Goal: Task Accomplishment & Management: Use online tool/utility

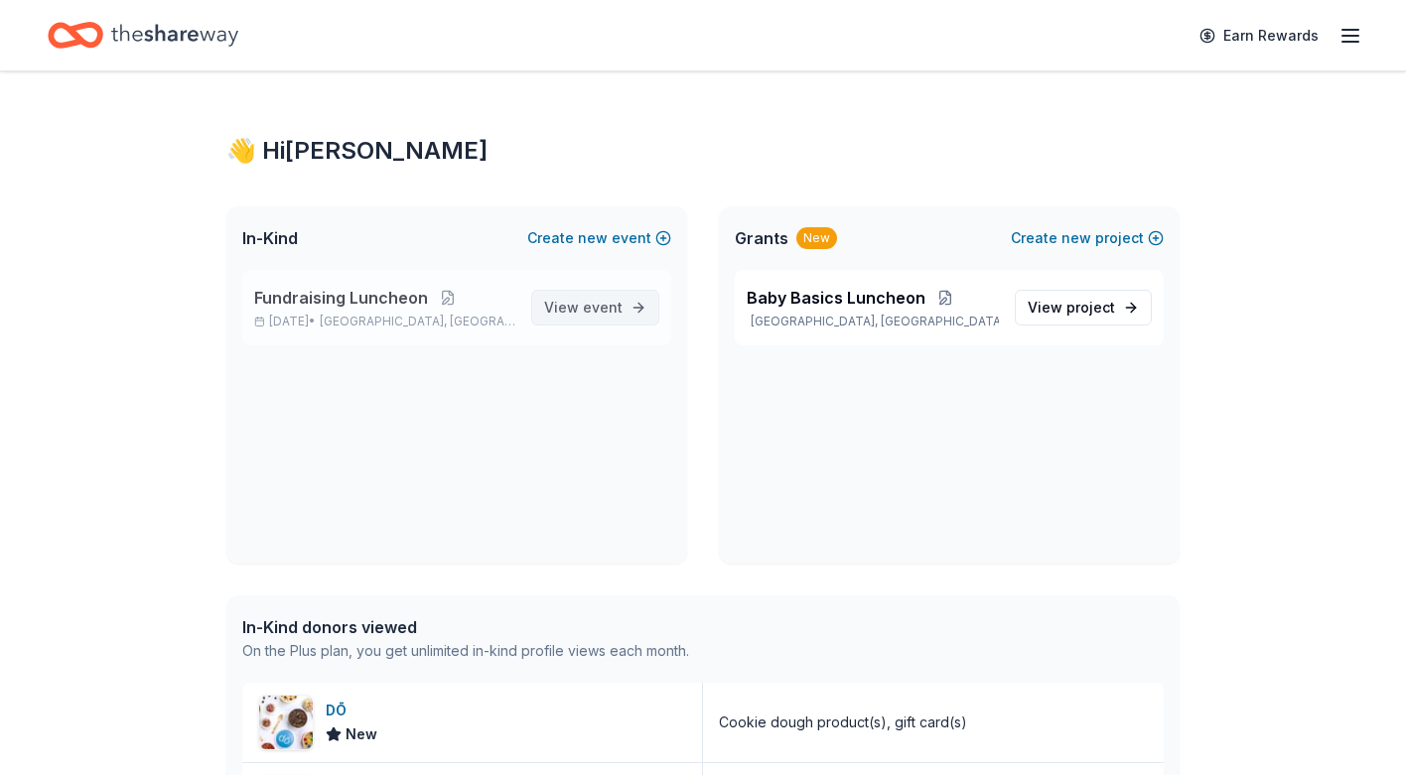
click at [596, 307] on span "event" at bounding box center [603, 307] width 40 height 17
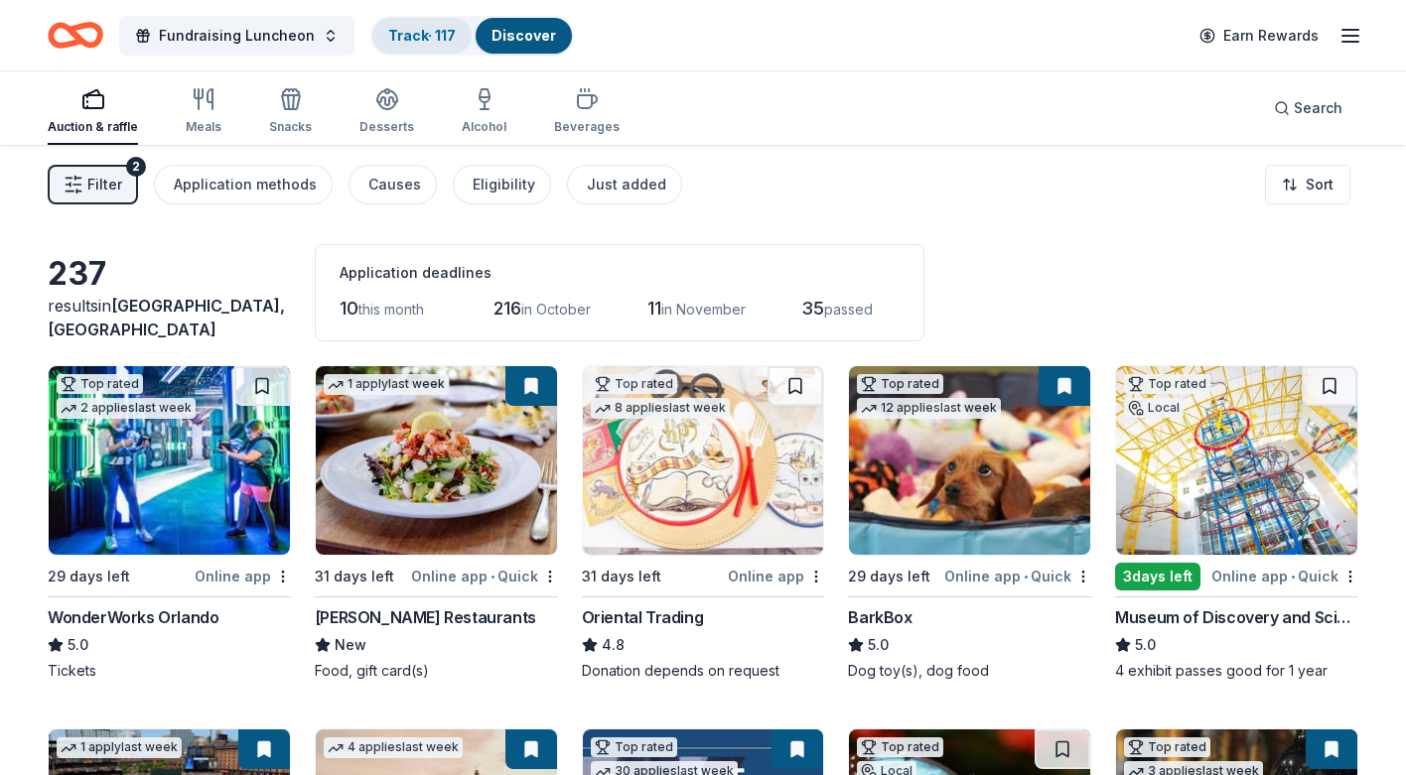
click at [431, 35] on link "Track · 117" at bounding box center [422, 35] width 68 height 17
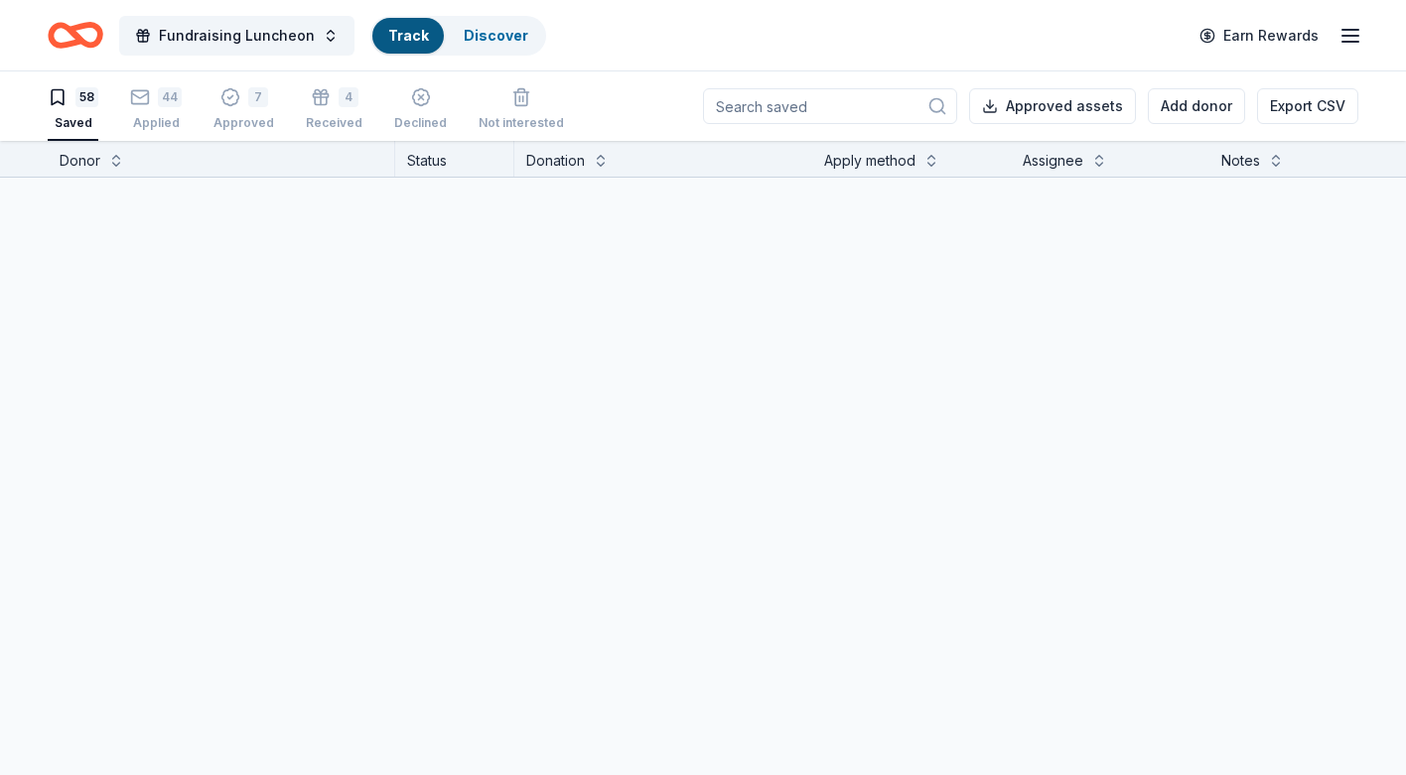
scroll to position [1, 0]
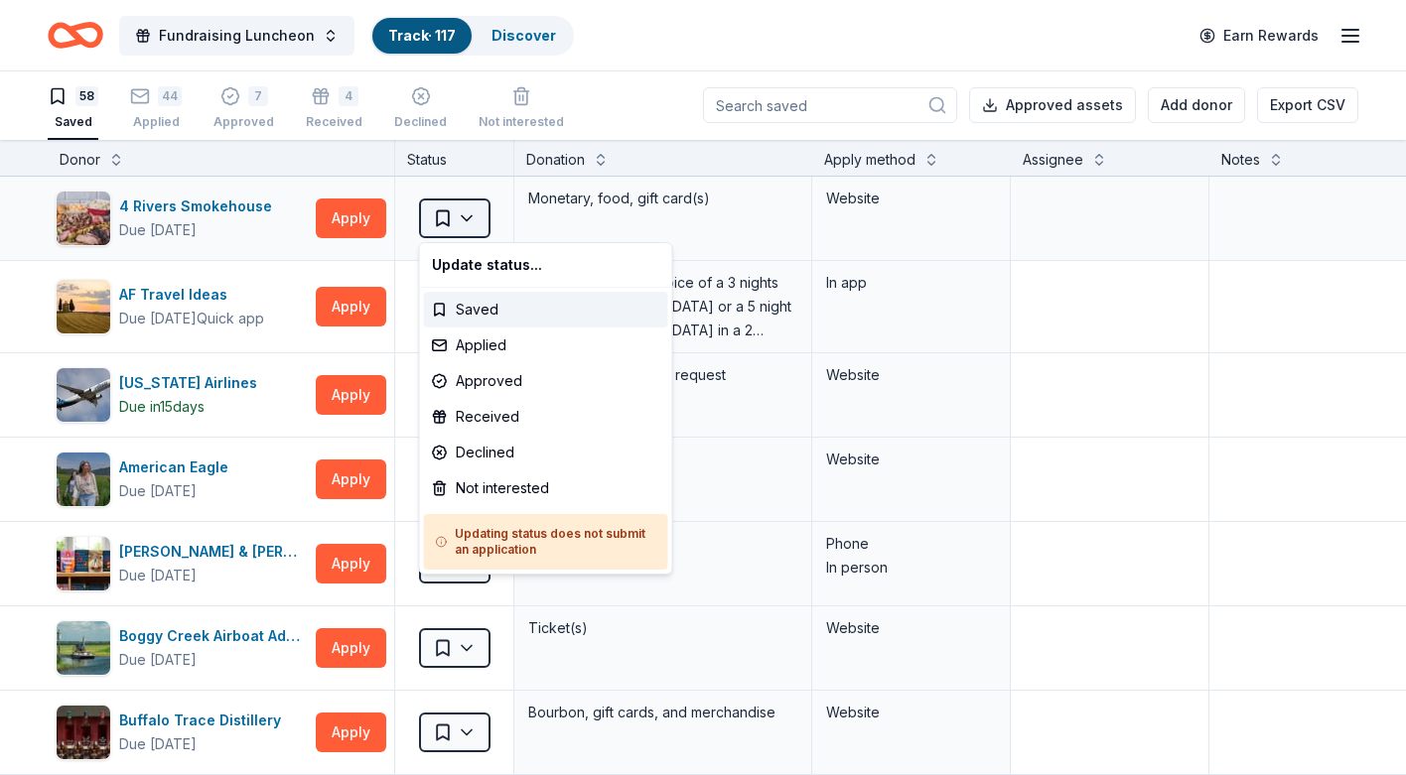
click at [469, 217] on html "Fundraising Luncheon Track · 117 Discover Earn Rewards 58 Saved 44 Applied 7 Ap…" at bounding box center [703, 386] width 1406 height 775
click at [564, 221] on html "Fundraising Luncheon Track · 117 Discover Earn Rewards 58 Saved 44 Applied 7 Ap…" at bounding box center [703, 386] width 1406 height 775
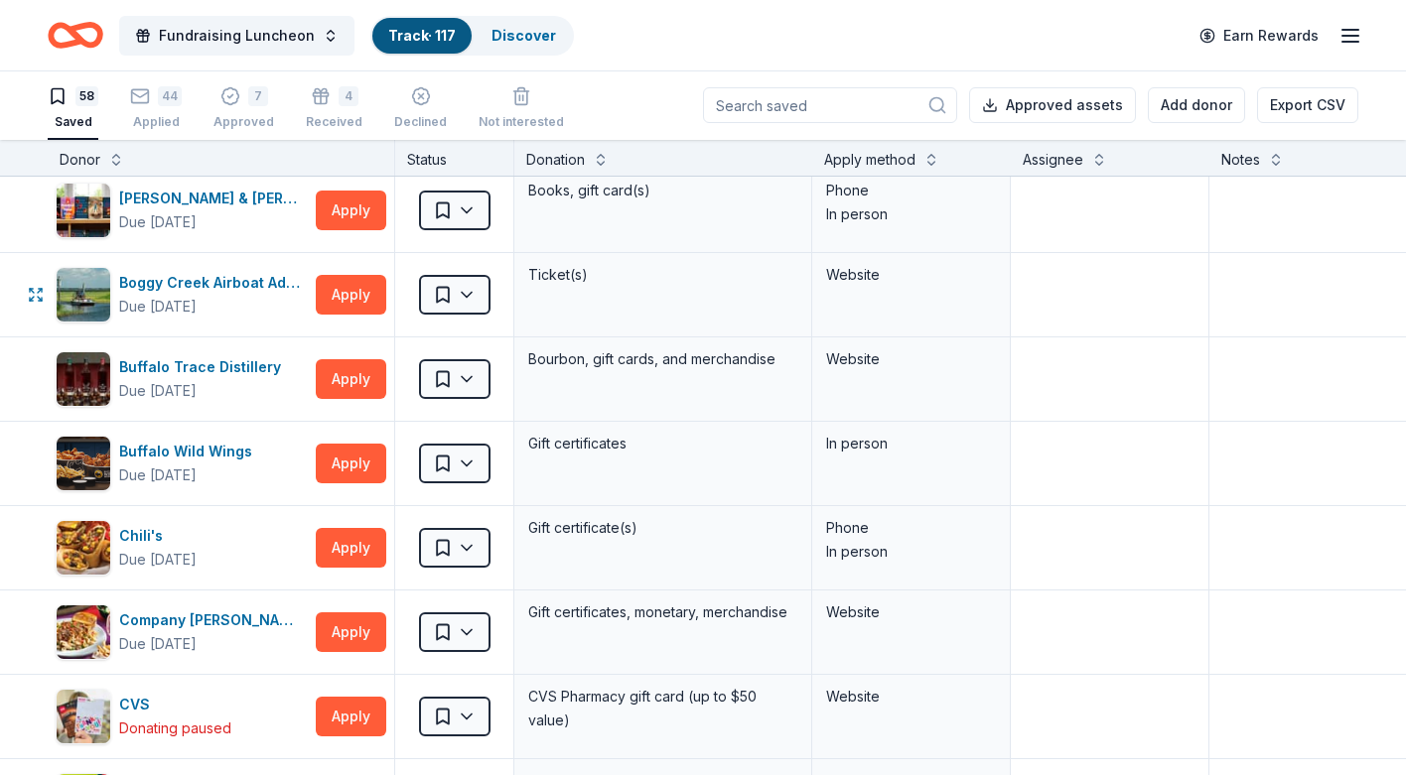
scroll to position [357, 0]
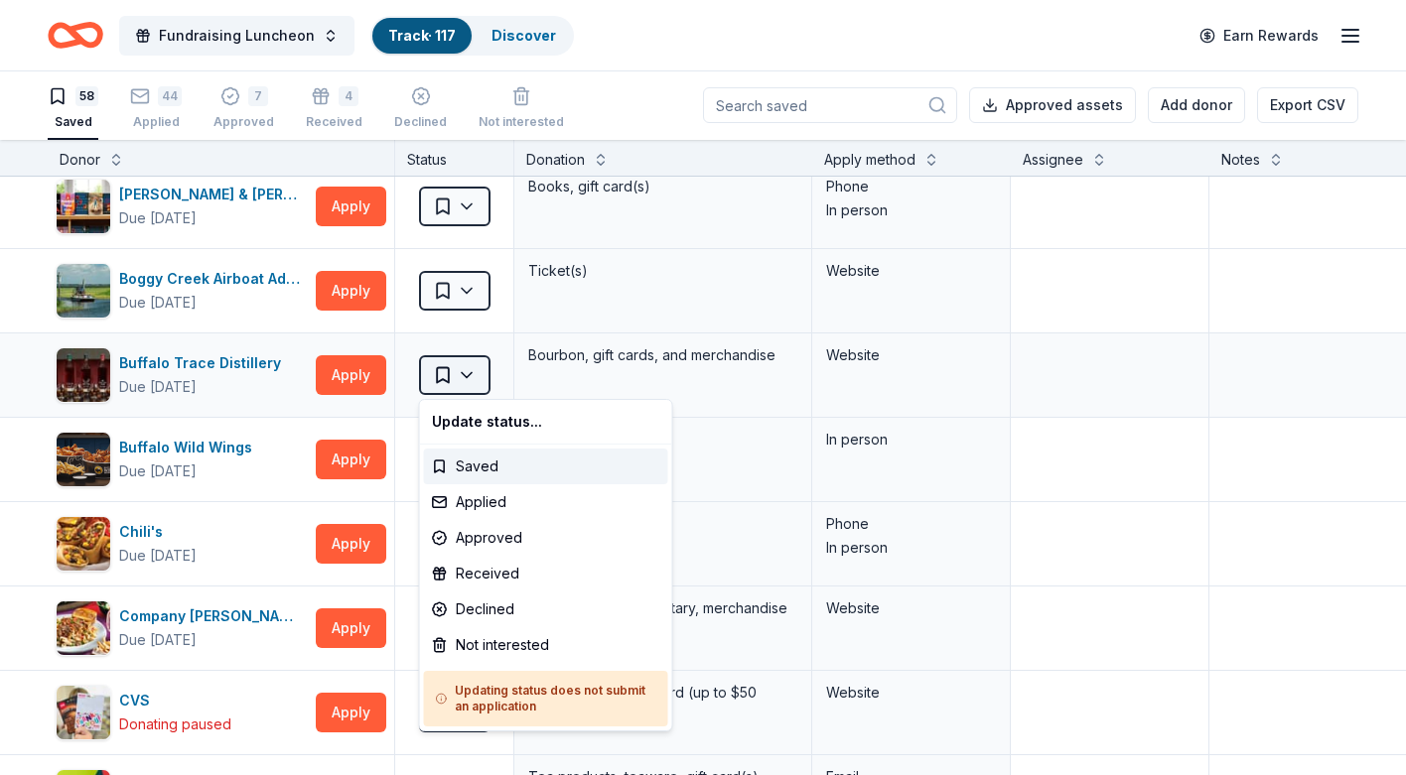
click at [464, 375] on html "Fundraising Luncheon Track · 117 Discover Earn Rewards 58 Saved 44 Applied 7 Ap…" at bounding box center [703, 386] width 1406 height 775
click at [574, 389] on html "Fundraising Luncheon Track · 117 Discover Earn Rewards 58 Saved 44 Applied 7 Ap…" at bounding box center [703, 386] width 1406 height 775
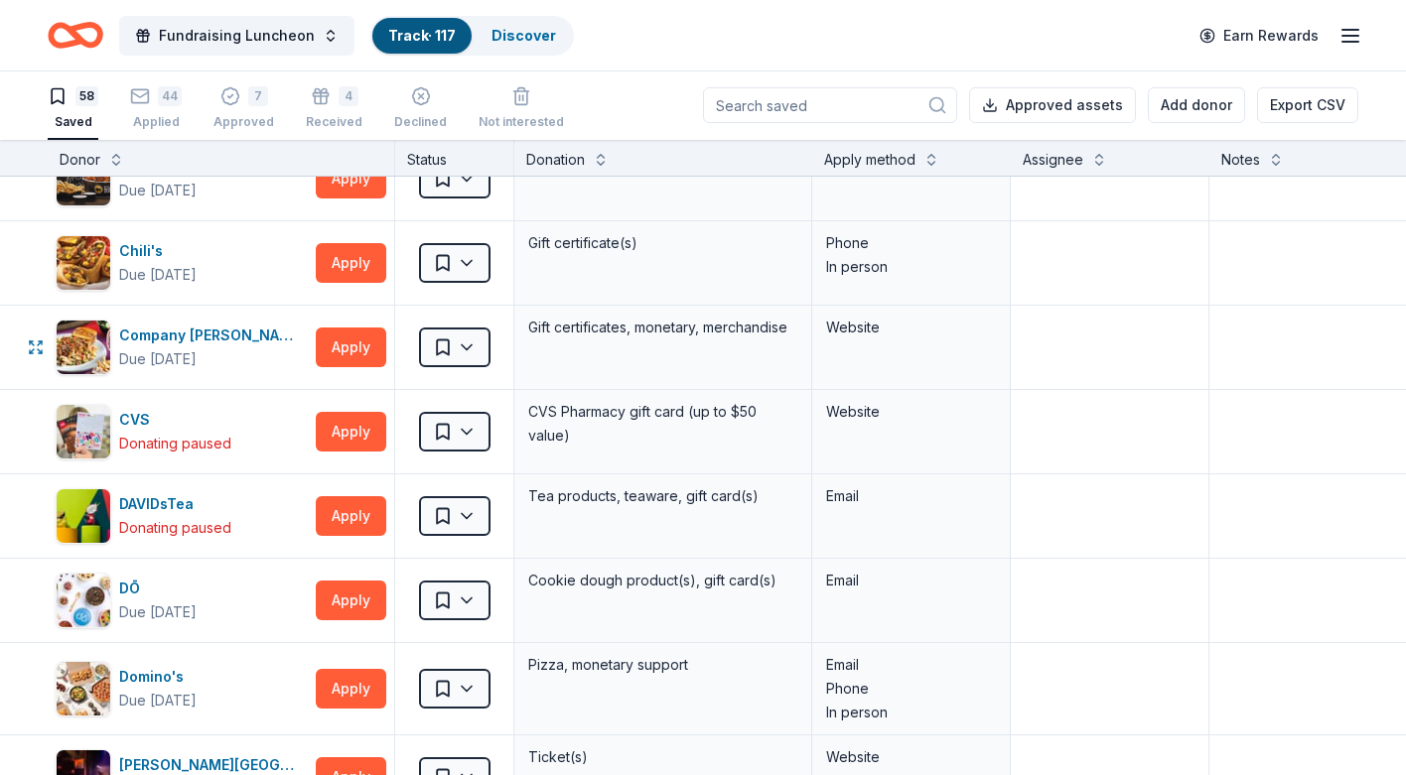
scroll to position [640, 0]
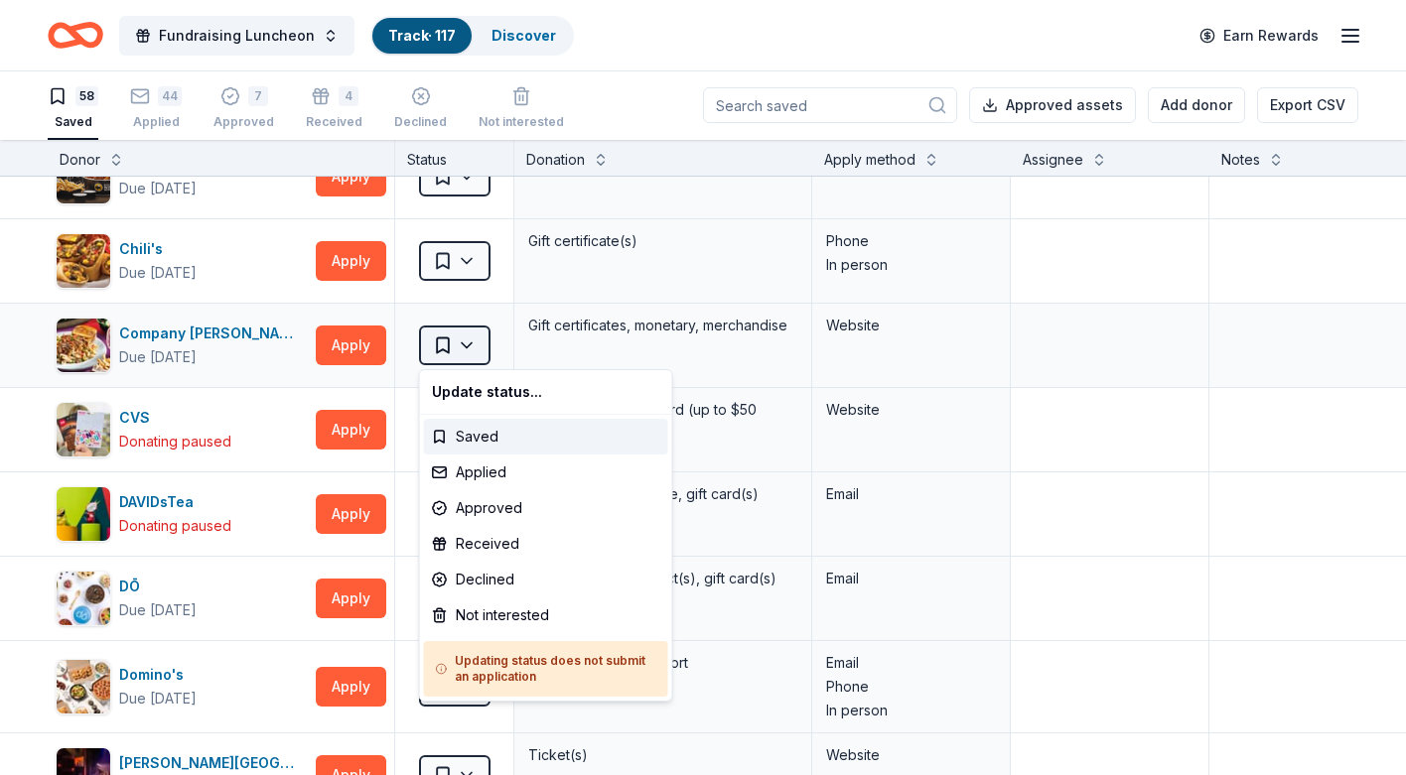
click at [469, 344] on html "Fundraising Luncheon Track · 117 Discover Earn Rewards 58 Saved 44 Applied 7 Ap…" at bounding box center [703, 386] width 1406 height 775
click at [581, 345] on html "Fundraising Luncheon Track · 117 Discover Earn Rewards 58 Saved 44 Applied 7 Ap…" at bounding box center [703, 386] width 1406 height 775
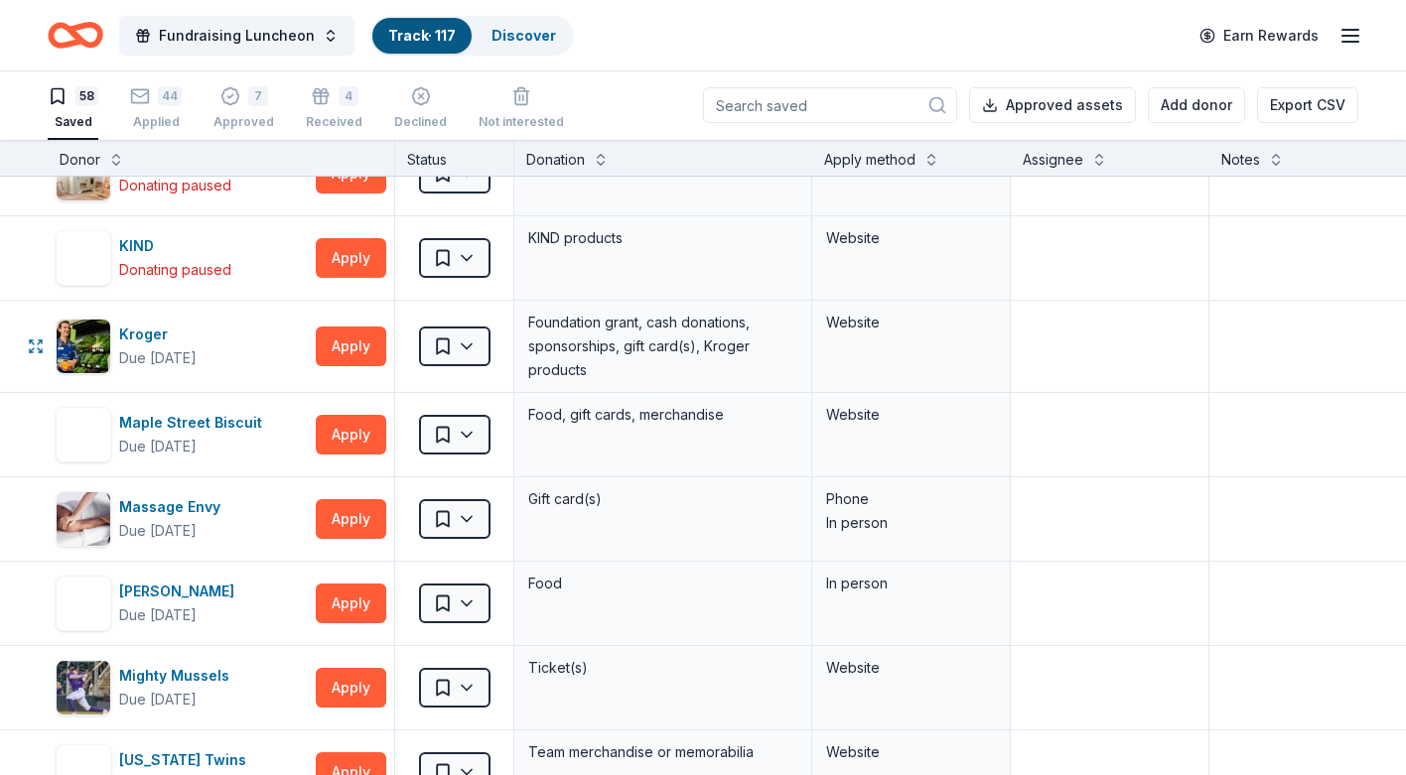
scroll to position [2368, 0]
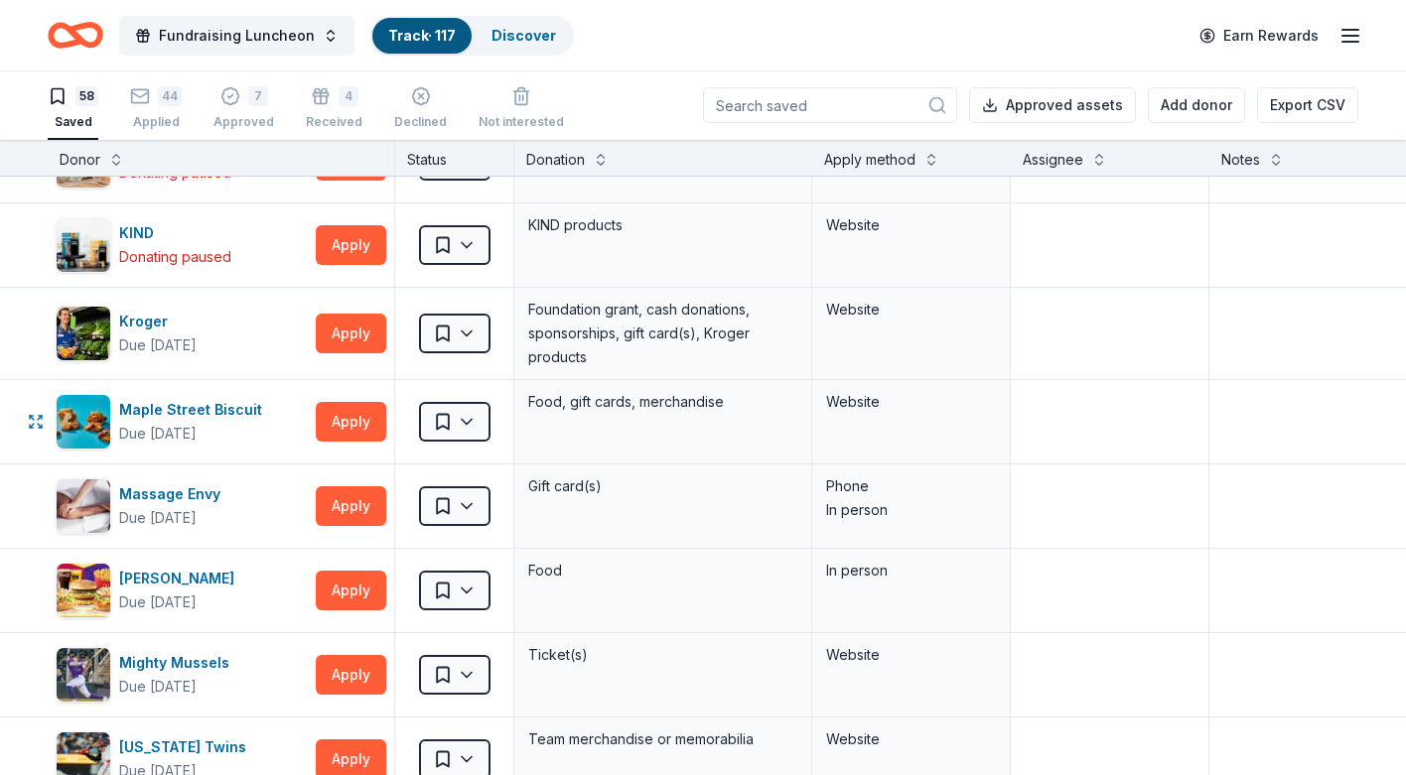
click at [724, 462] on html "Fundraising Luncheon Track · 117 Discover Earn Rewards 58 Saved 44 Applied 7 Ap…" at bounding box center [703, 386] width 1406 height 775
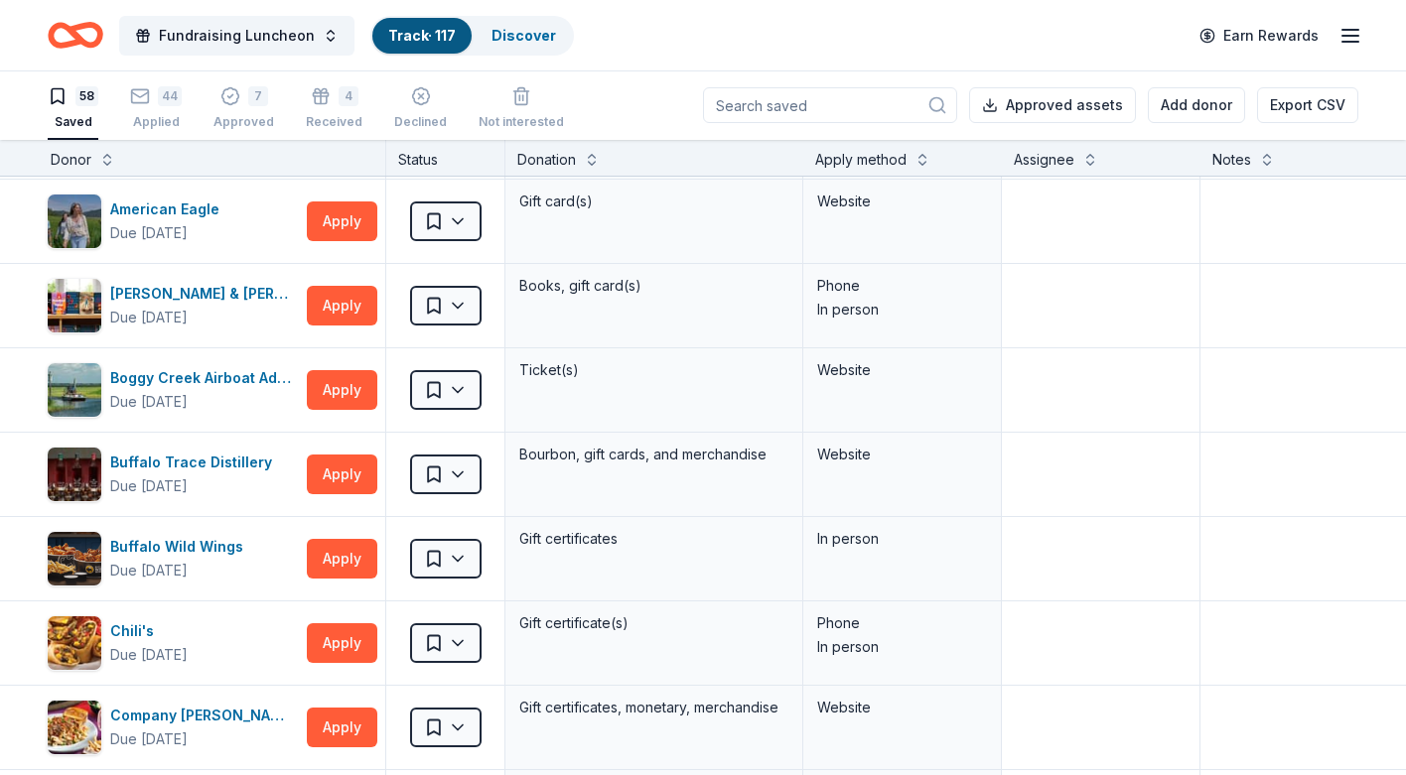
scroll to position [0, 9]
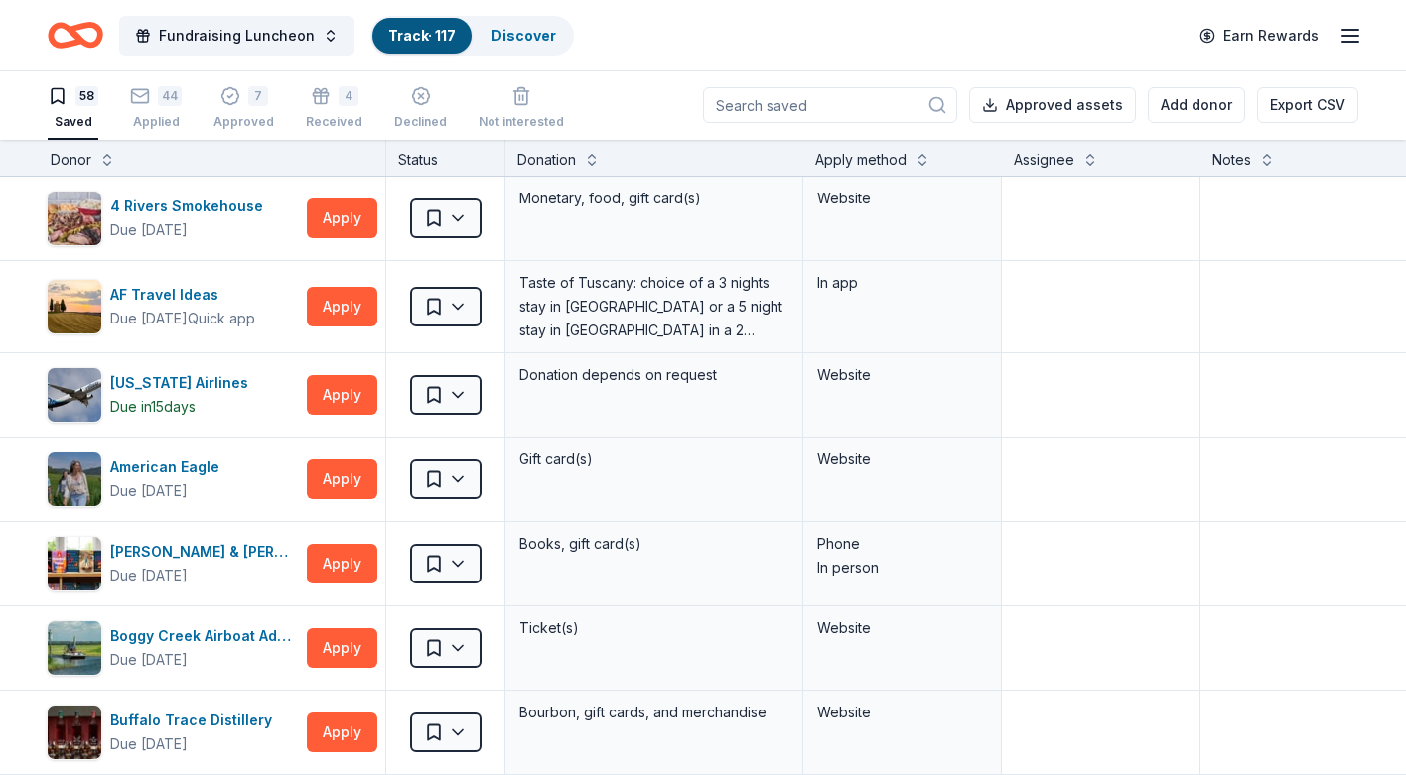
click at [398, 38] on link "Track · 117" at bounding box center [422, 35] width 68 height 17
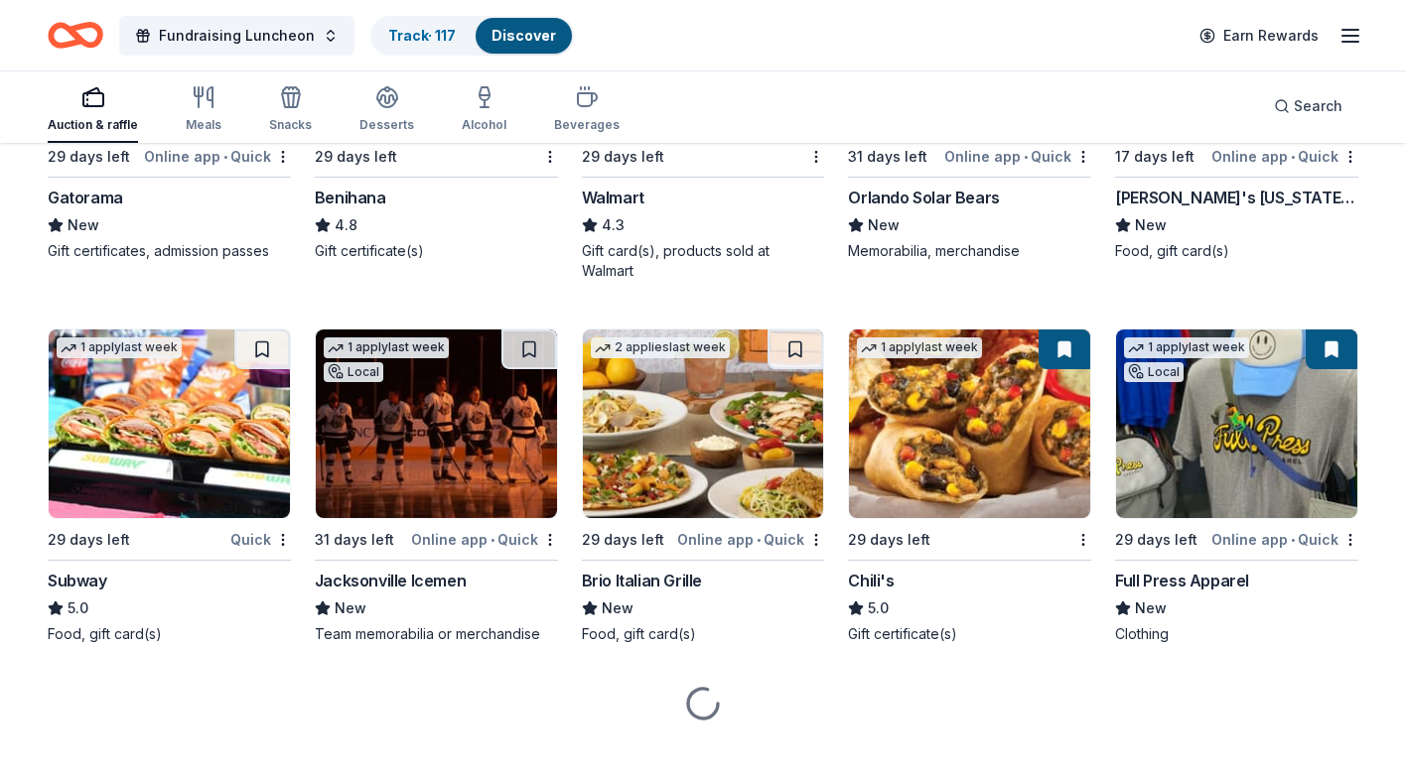
scroll to position [8792, 0]
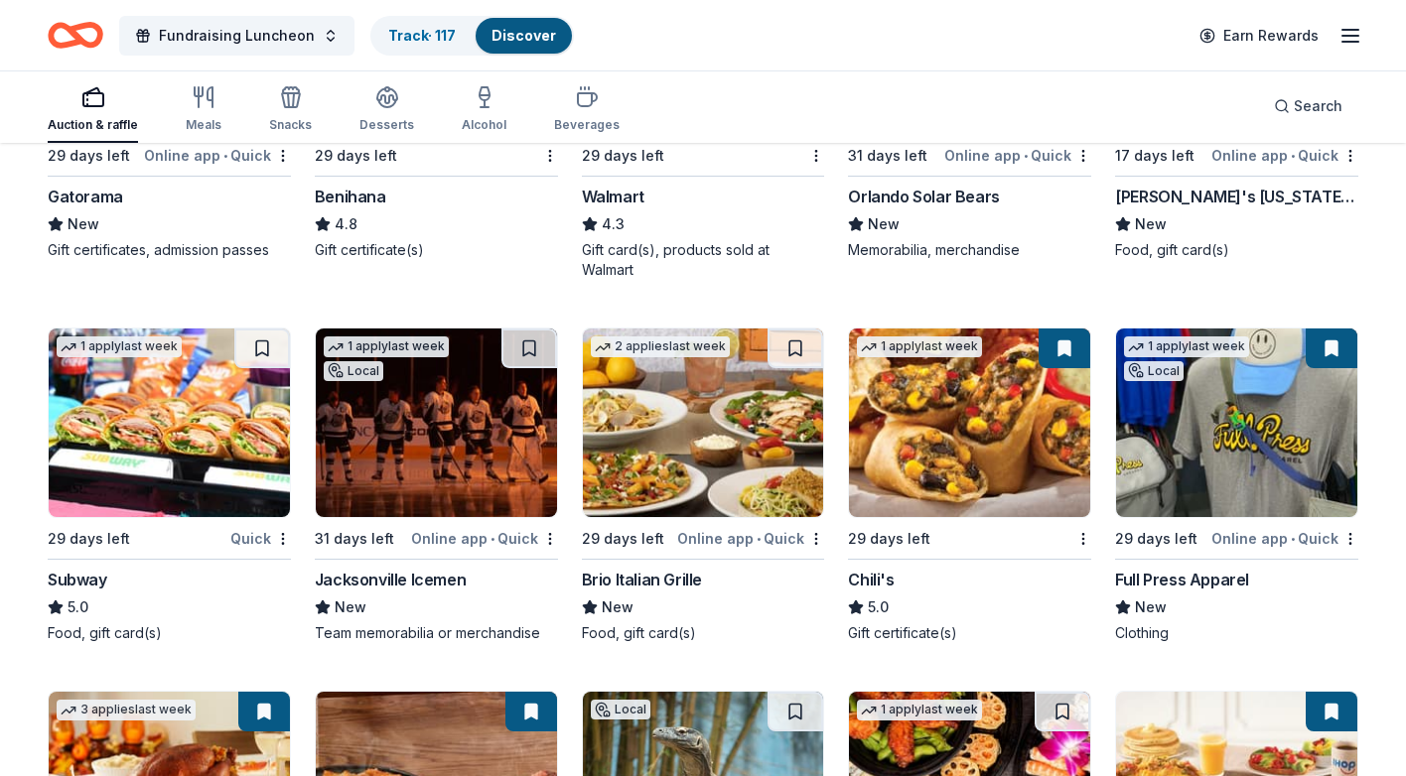
click at [474, 547] on div "Online app • Quick" at bounding box center [484, 538] width 147 height 25
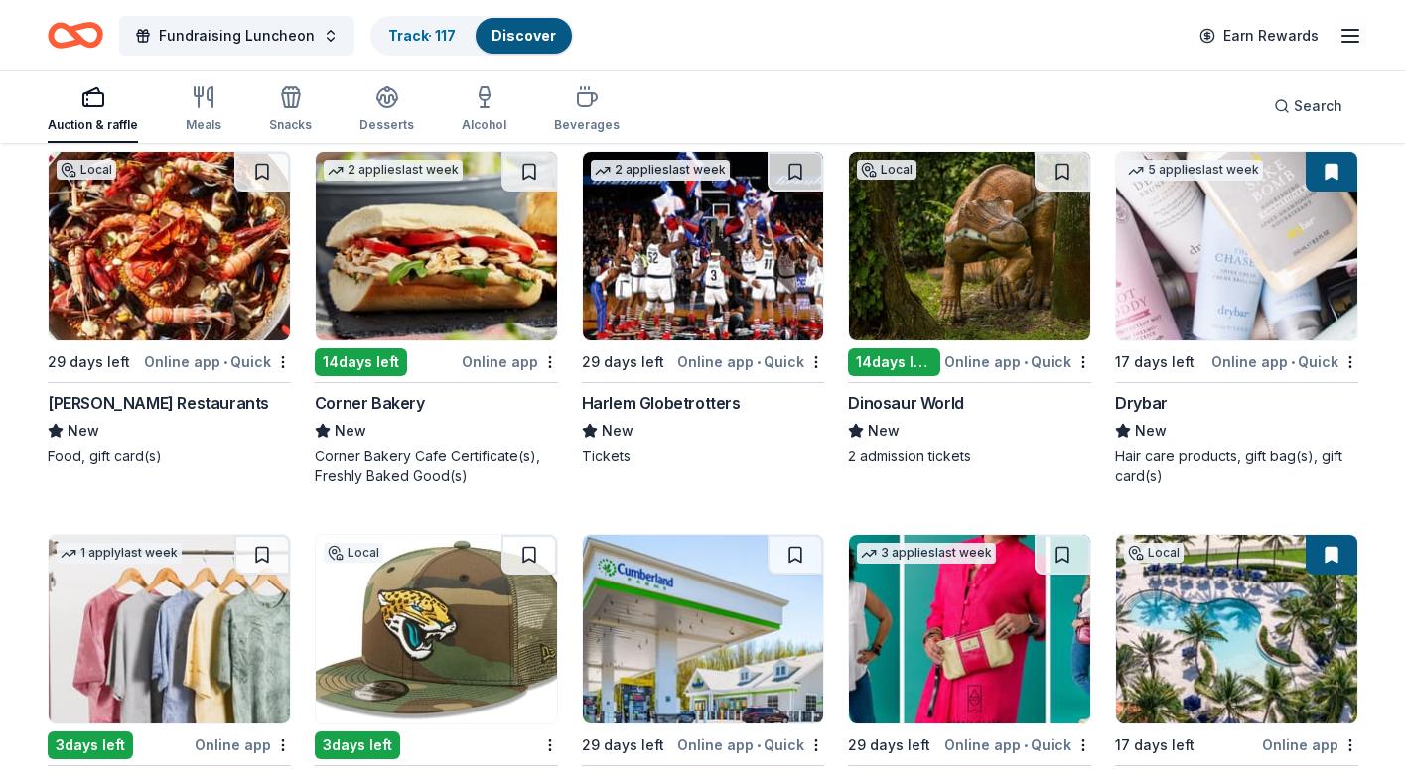
scroll to position [14139, 0]
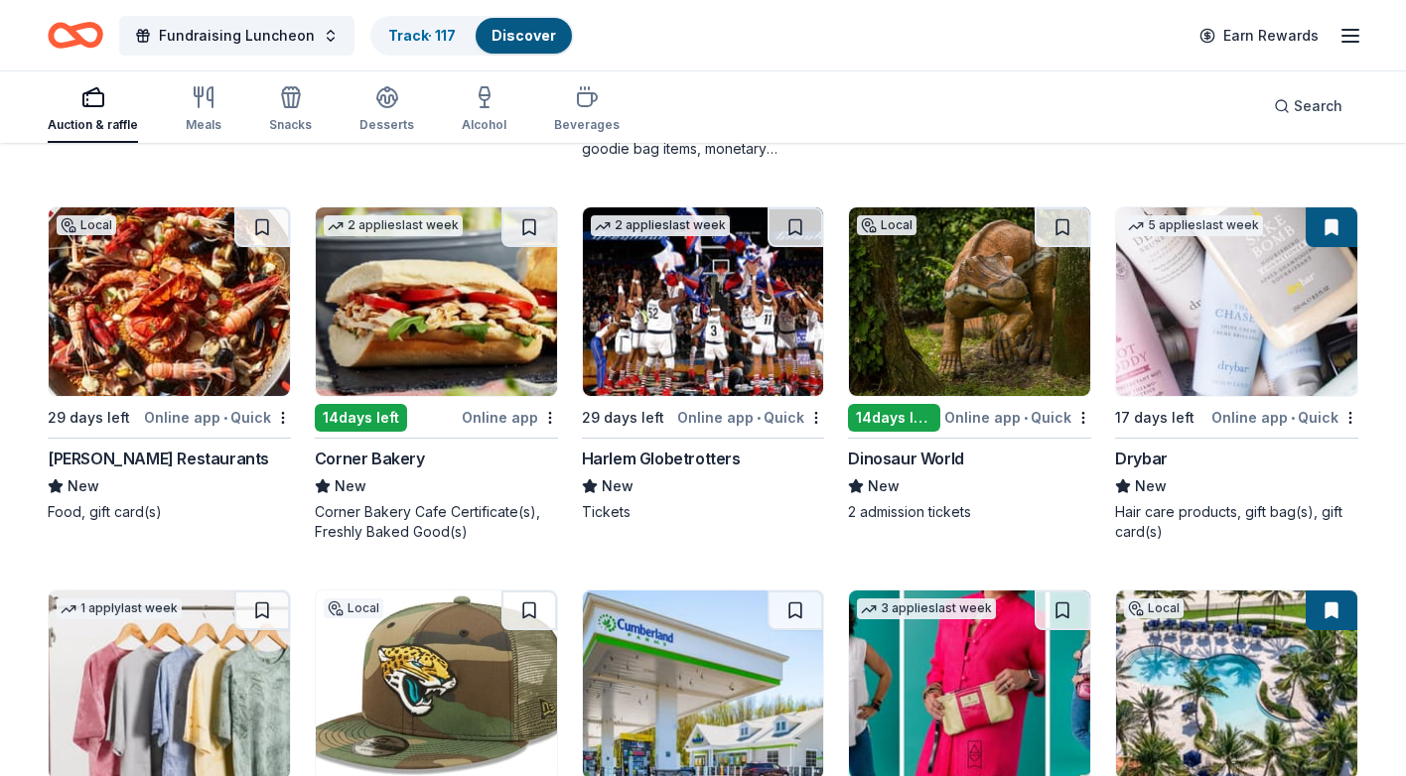
click at [1326, 228] on button at bounding box center [1332, 227] width 52 height 40
click at [1331, 226] on button at bounding box center [1332, 227] width 52 height 40
click at [1273, 302] on img at bounding box center [1236, 301] width 241 height 189
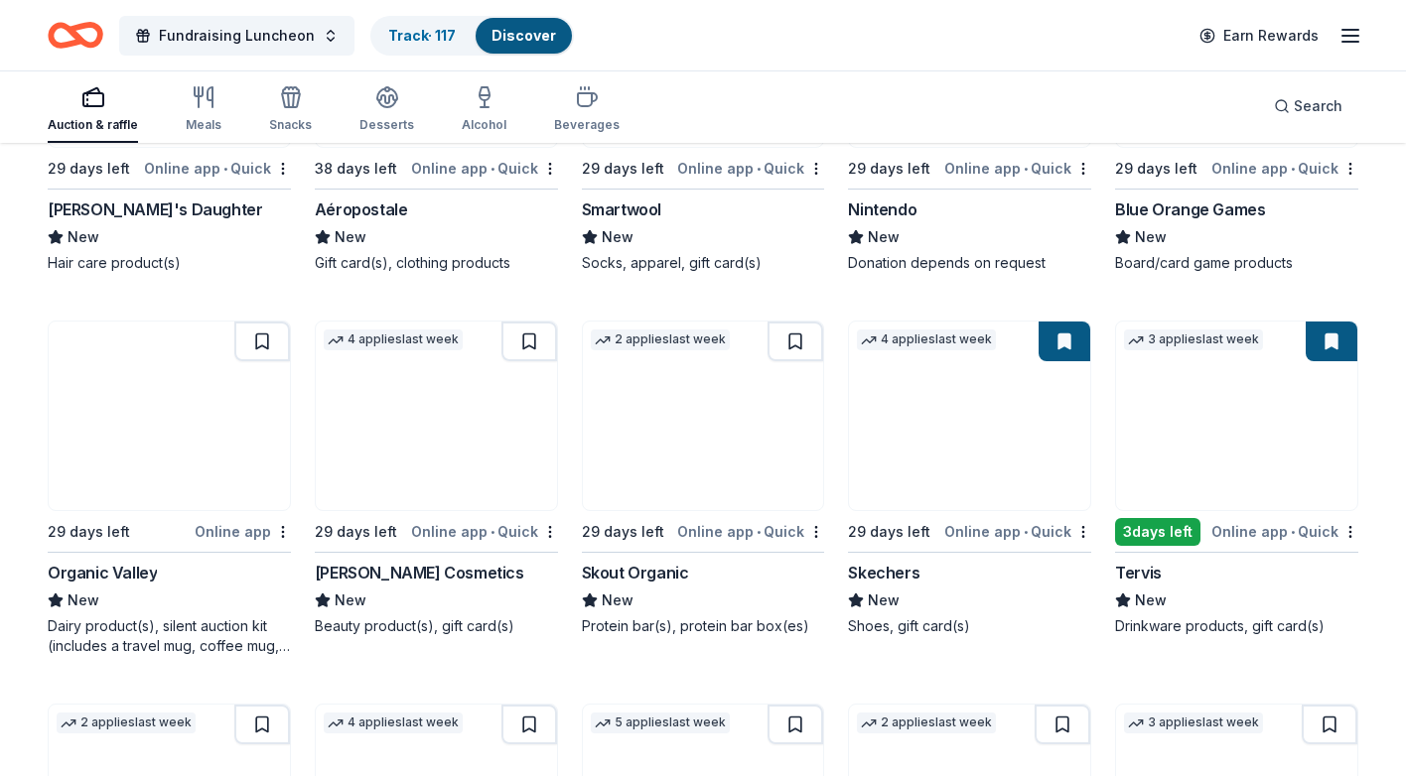
scroll to position [17035, 0]
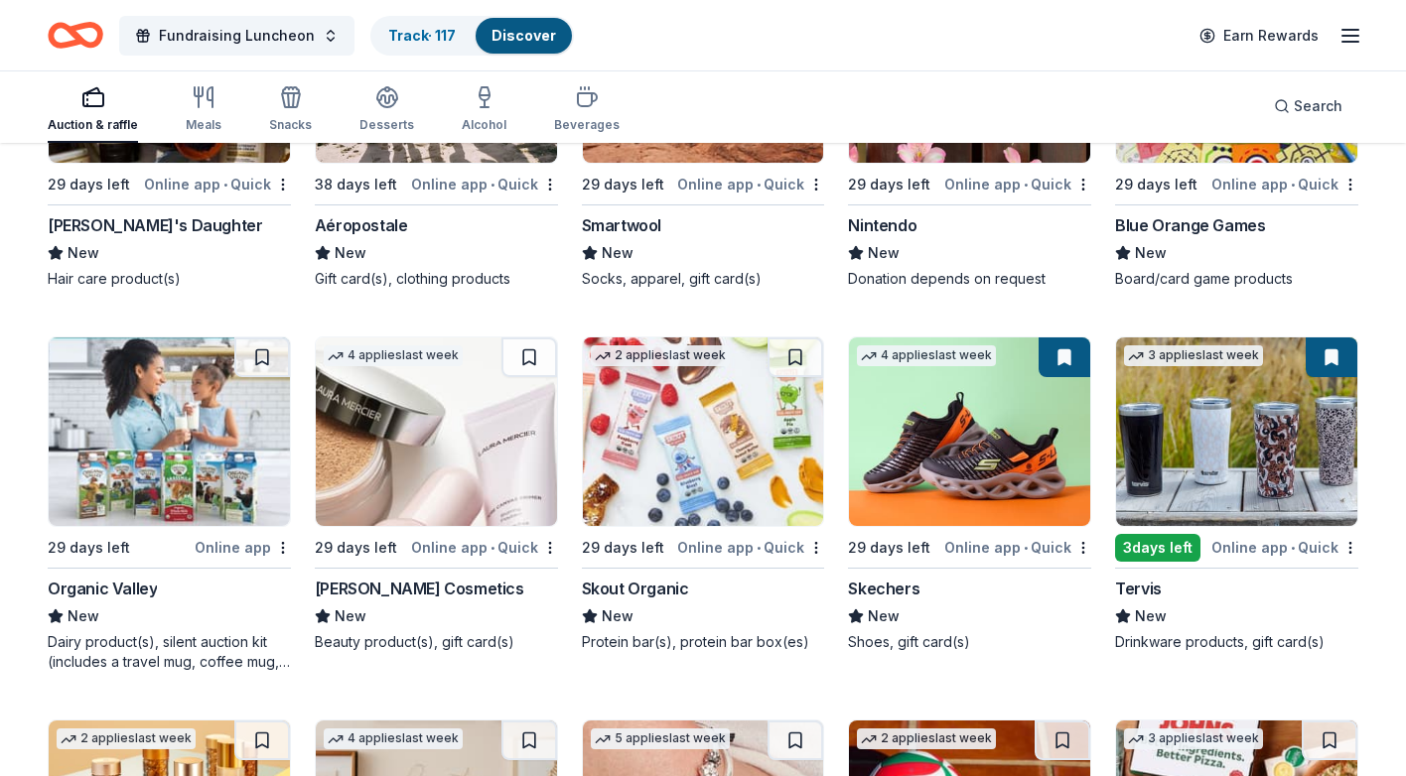
click at [1297, 383] on img at bounding box center [1236, 432] width 241 height 189
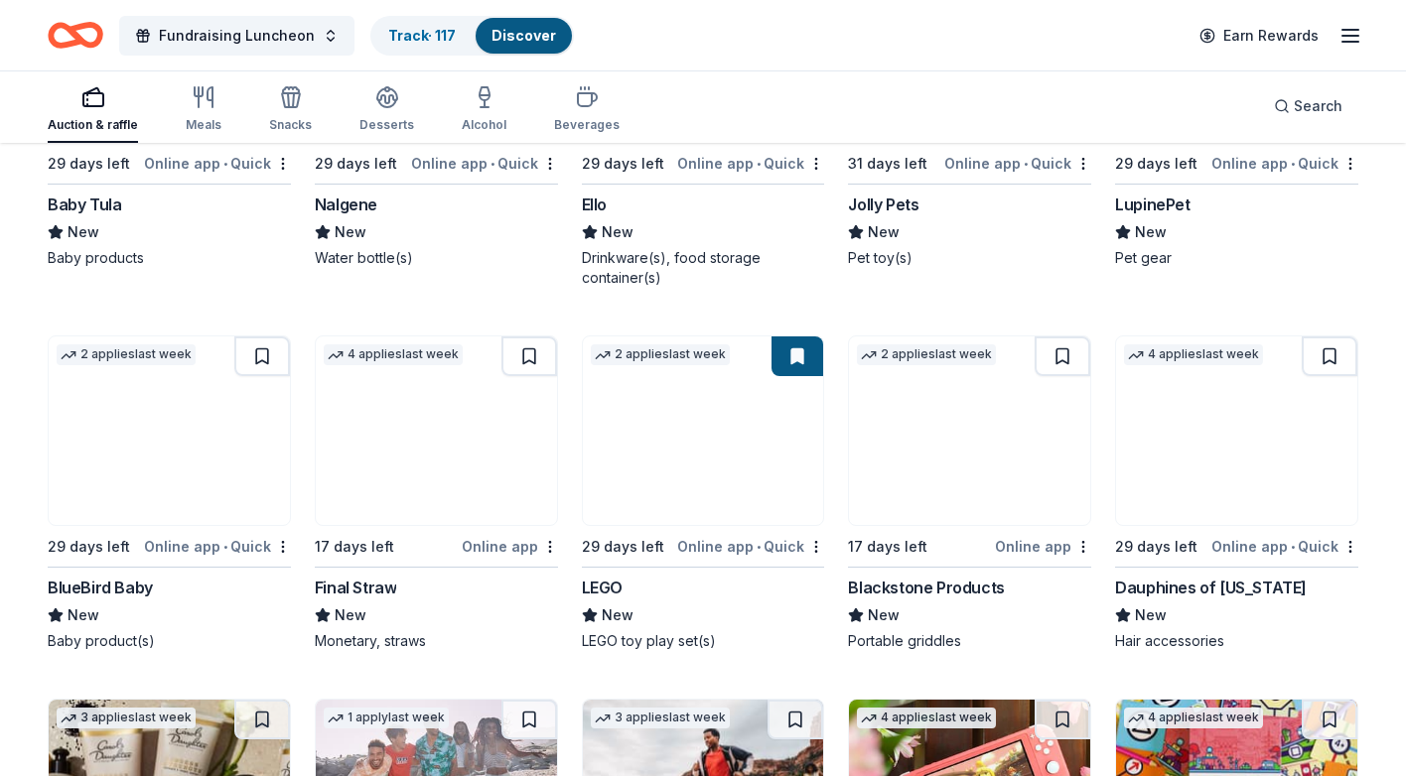
scroll to position [16305, 0]
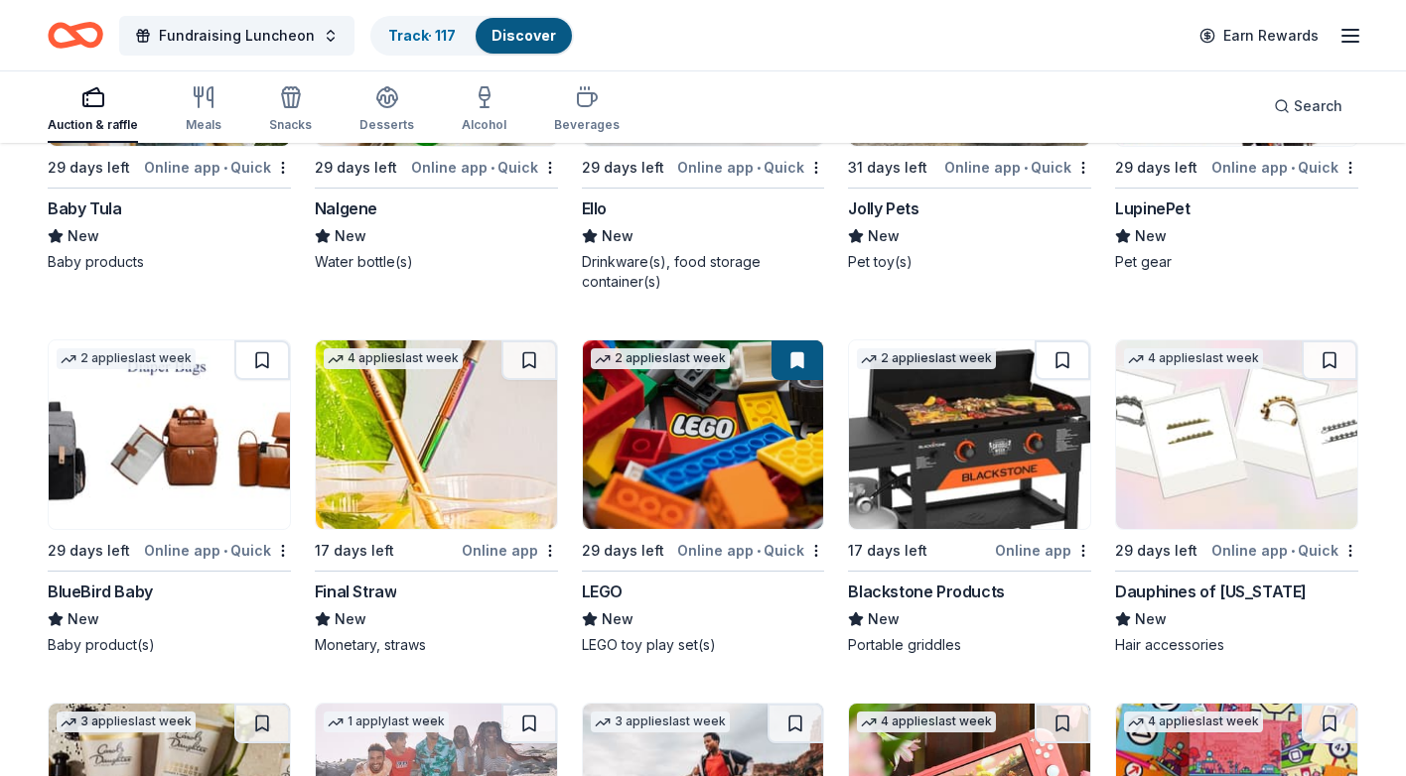
click at [707, 416] on img at bounding box center [703, 435] width 241 height 189
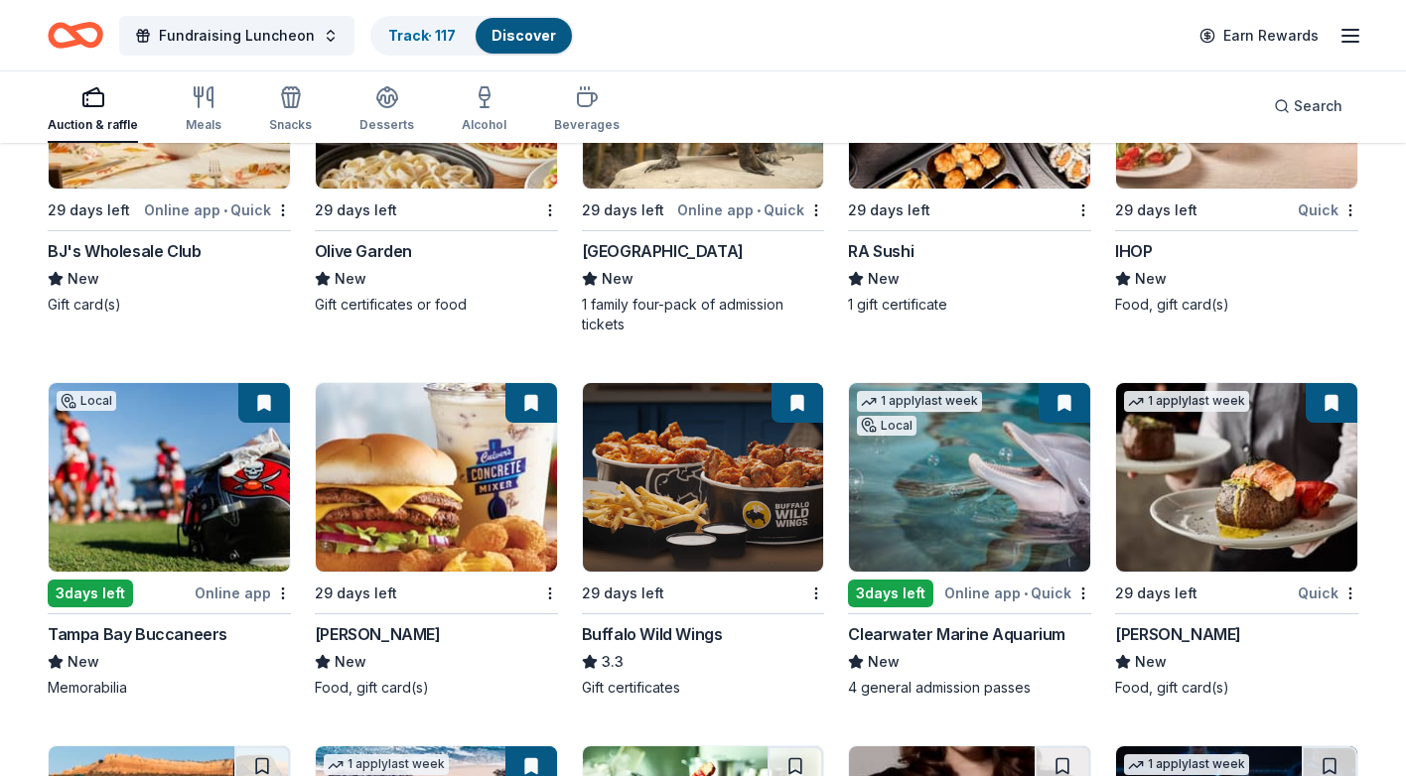
scroll to position [9485, 0]
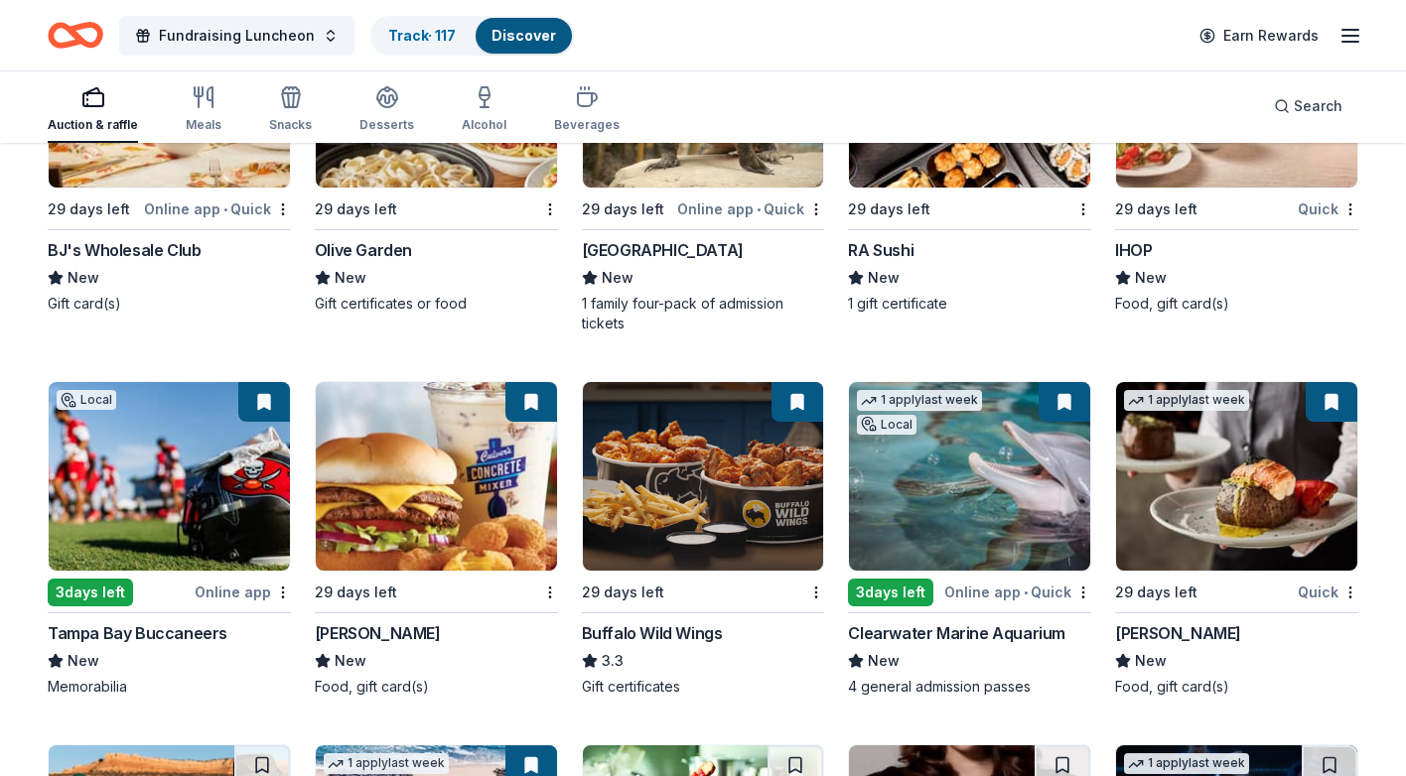
click at [1332, 398] on button at bounding box center [1332, 402] width 52 height 40
click at [1238, 458] on img at bounding box center [1236, 476] width 241 height 189
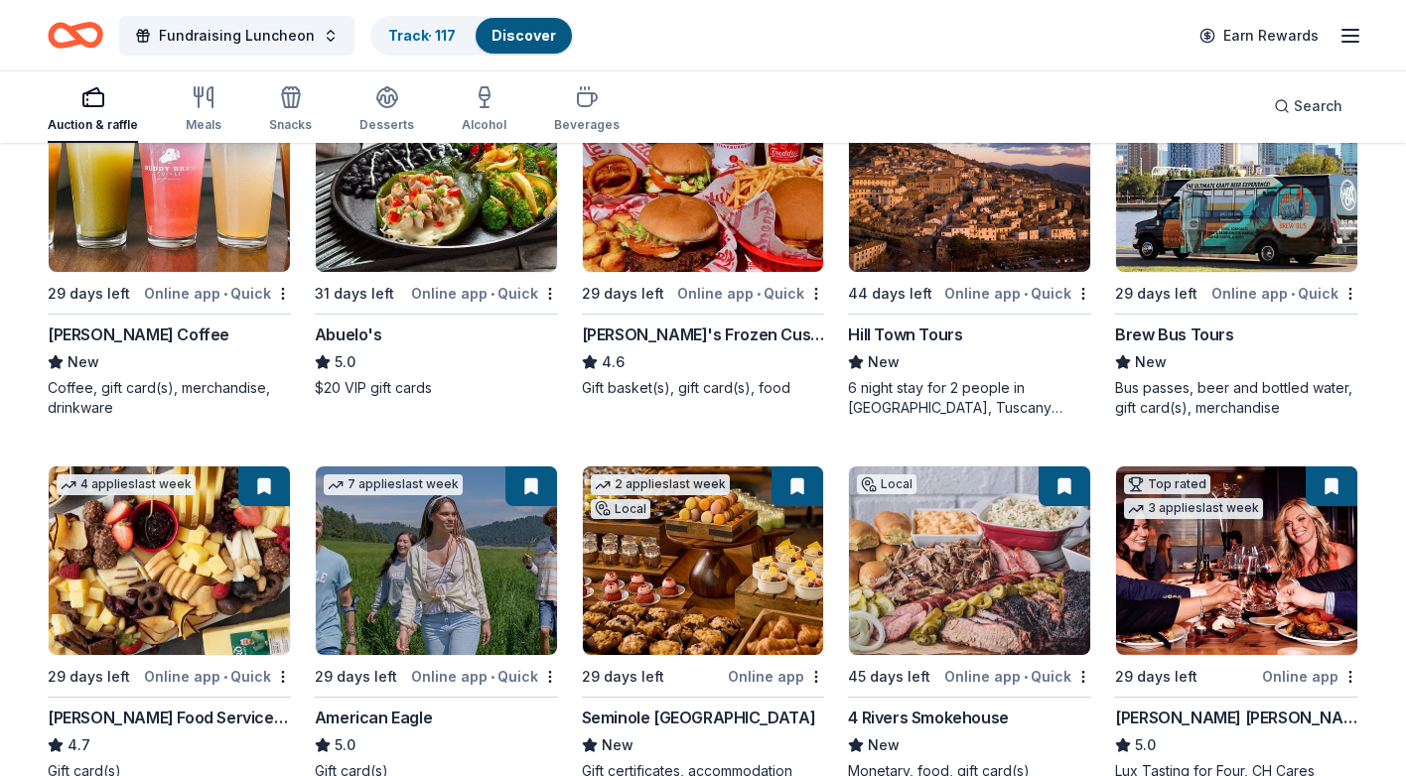
scroll to position [1793, 0]
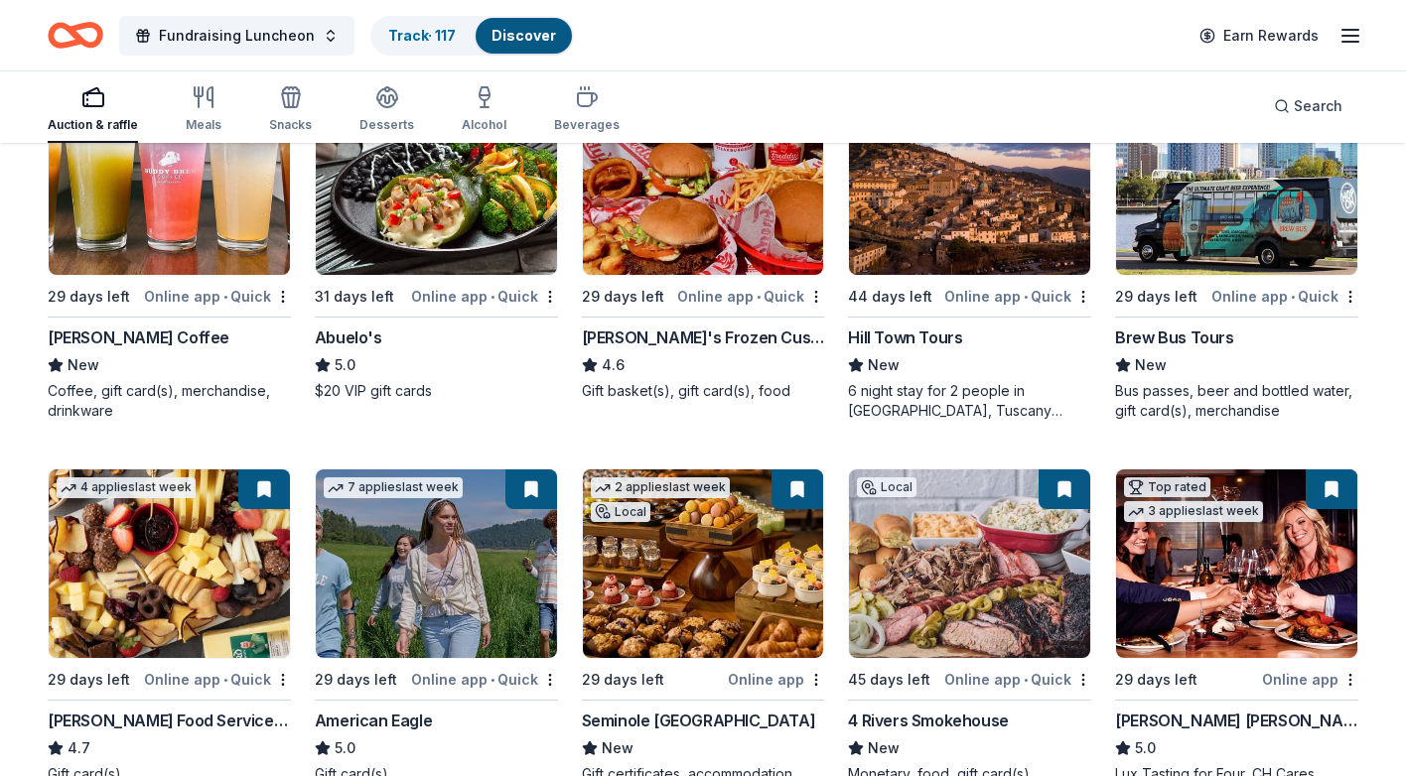
click at [940, 719] on div "4 Rivers Smokehouse" at bounding box center [928, 721] width 160 height 24
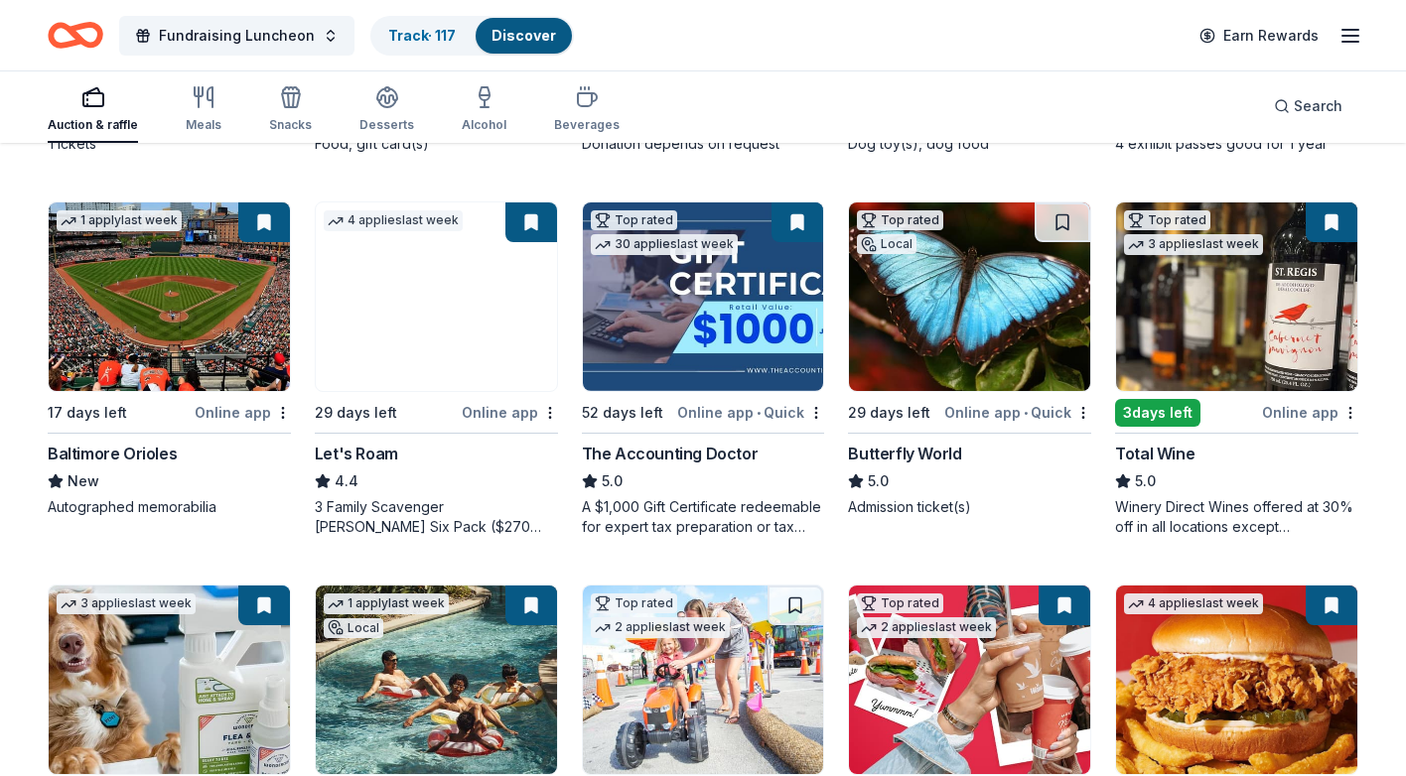
scroll to position [522, 0]
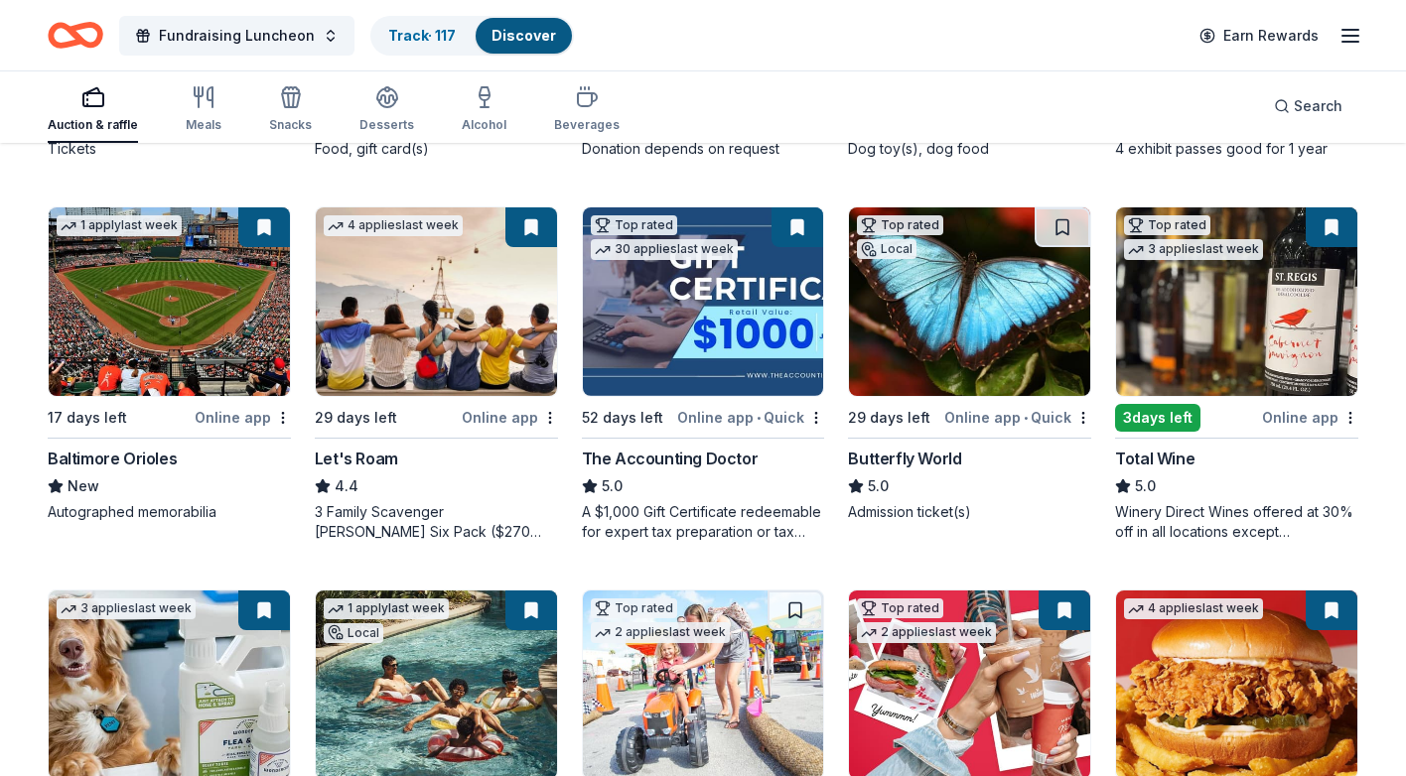
click at [264, 235] on button at bounding box center [264, 227] width 52 height 40
click at [212, 290] on img at bounding box center [169, 301] width 241 height 189
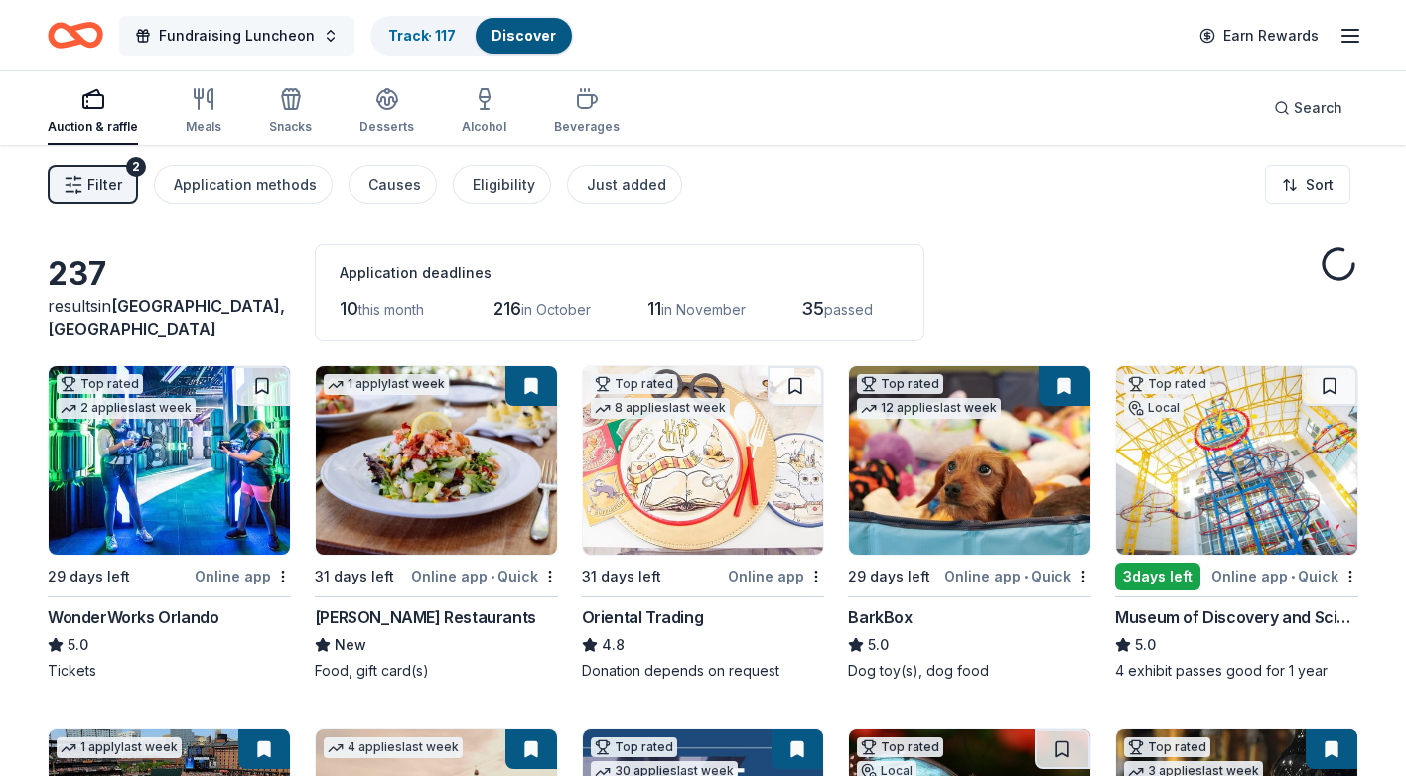
click at [216, 31] on span "Fundraising Luncheon" at bounding box center [237, 36] width 156 height 24
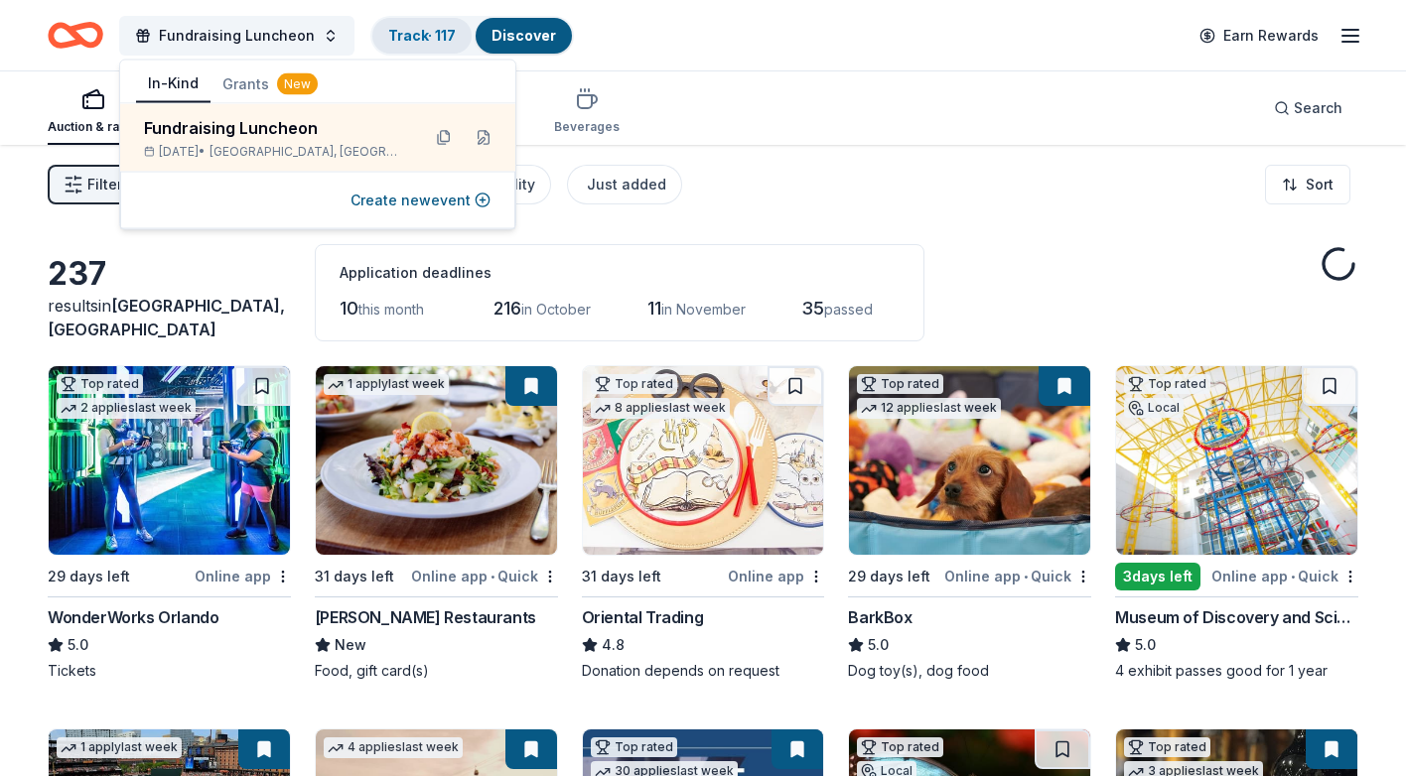
click at [410, 36] on link "Track · 117" at bounding box center [422, 35] width 68 height 17
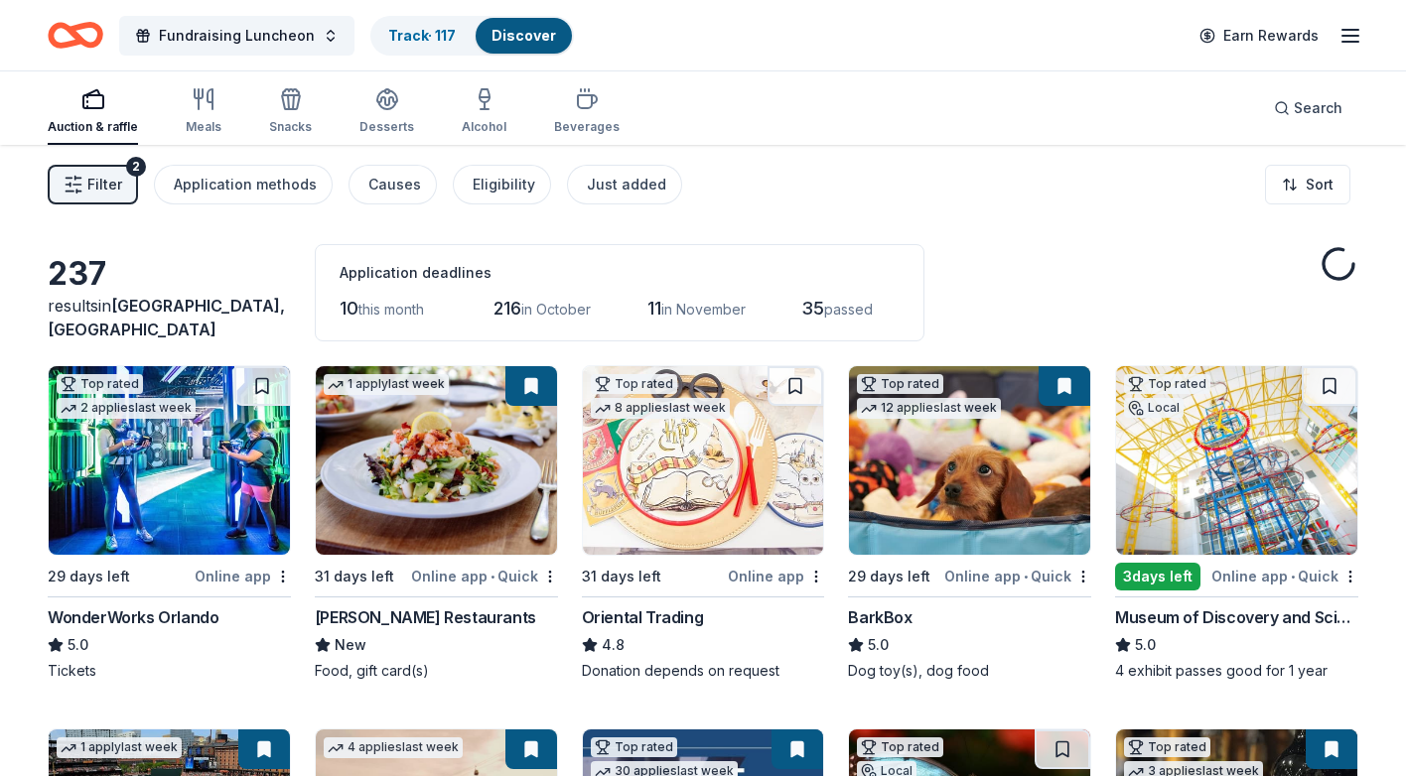
click at [517, 33] on link "Discover" at bounding box center [523, 35] width 65 height 17
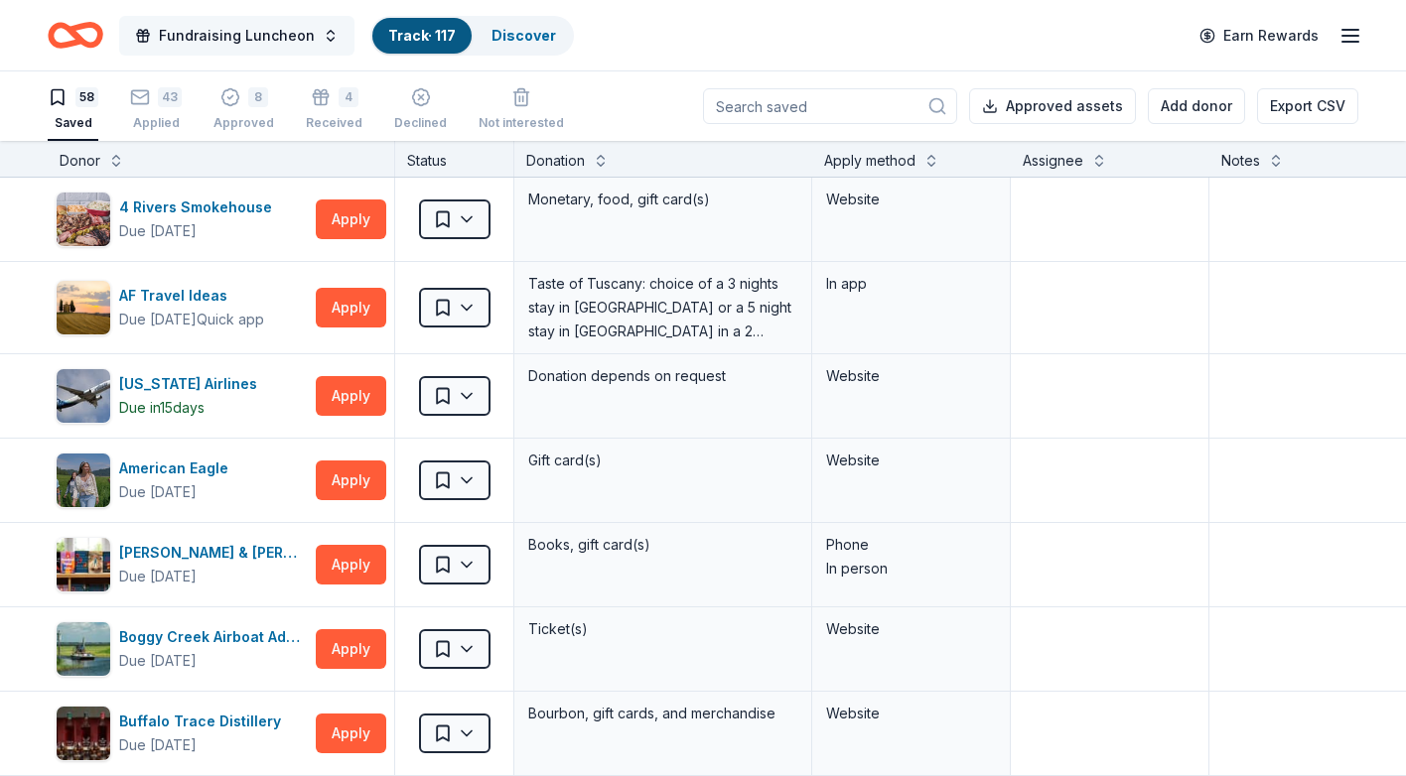
click at [324, 26] on button "Fundraising Luncheon" at bounding box center [236, 36] width 235 height 40
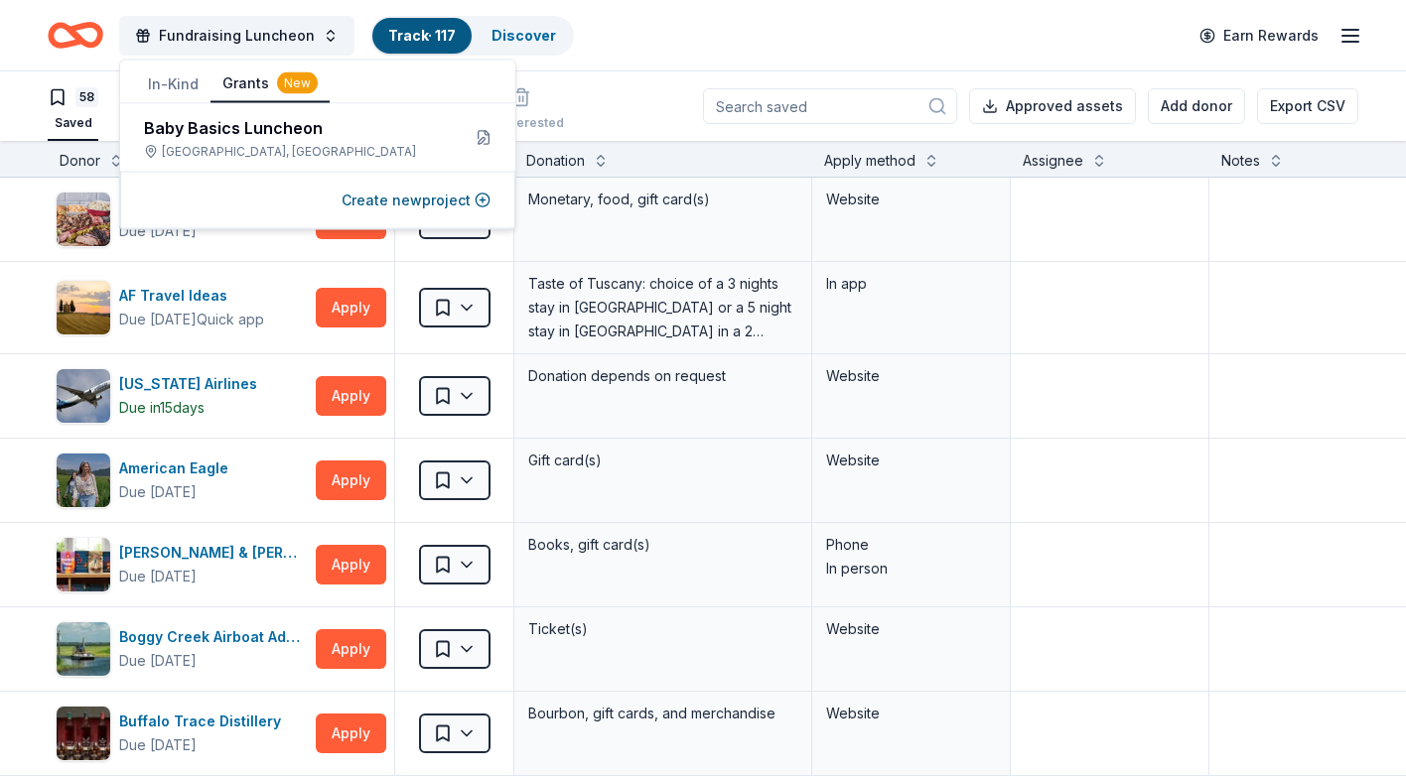
click at [236, 81] on button "Grants New" at bounding box center [269, 85] width 119 height 38
click at [237, 81] on button "Grants New" at bounding box center [269, 85] width 119 height 38
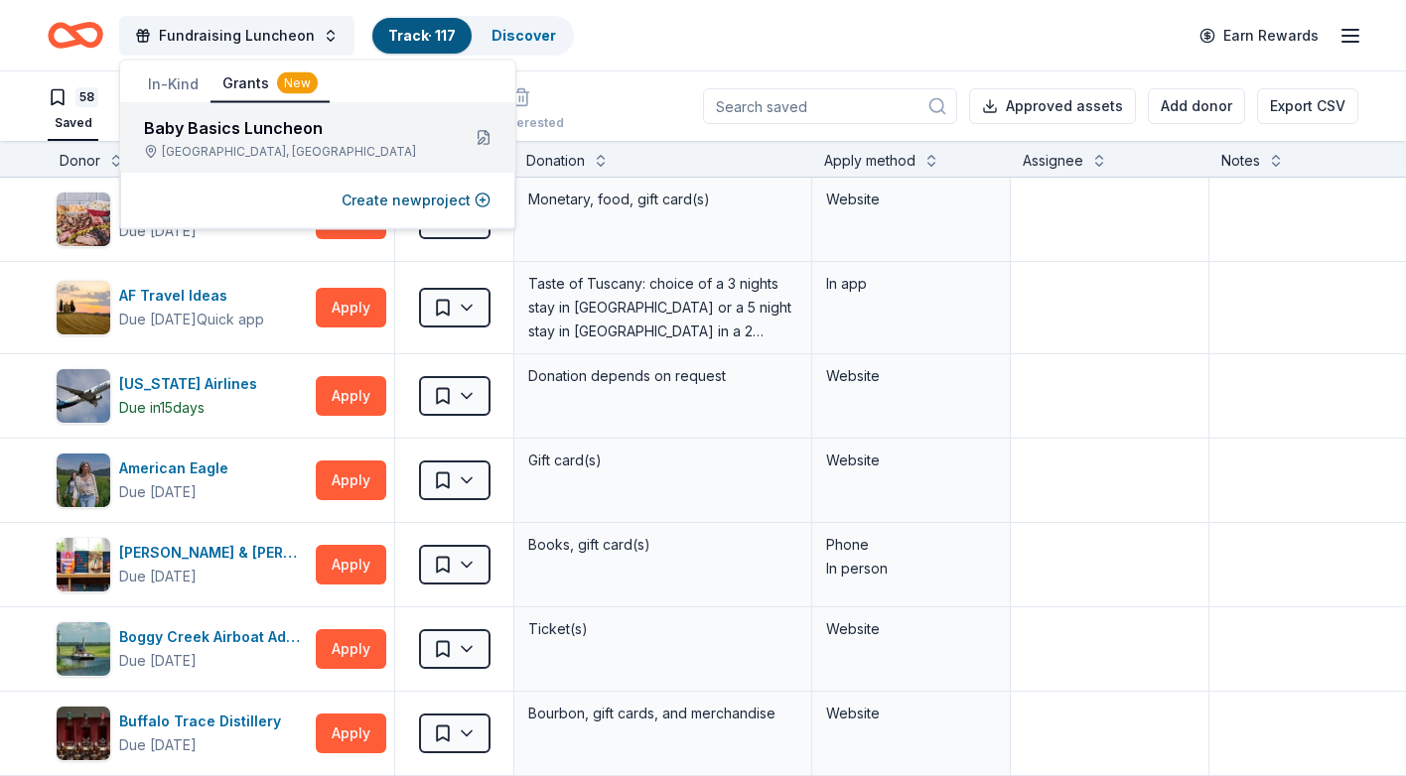
click at [244, 126] on div "Baby Basics Luncheon" at bounding box center [294, 128] width 300 height 24
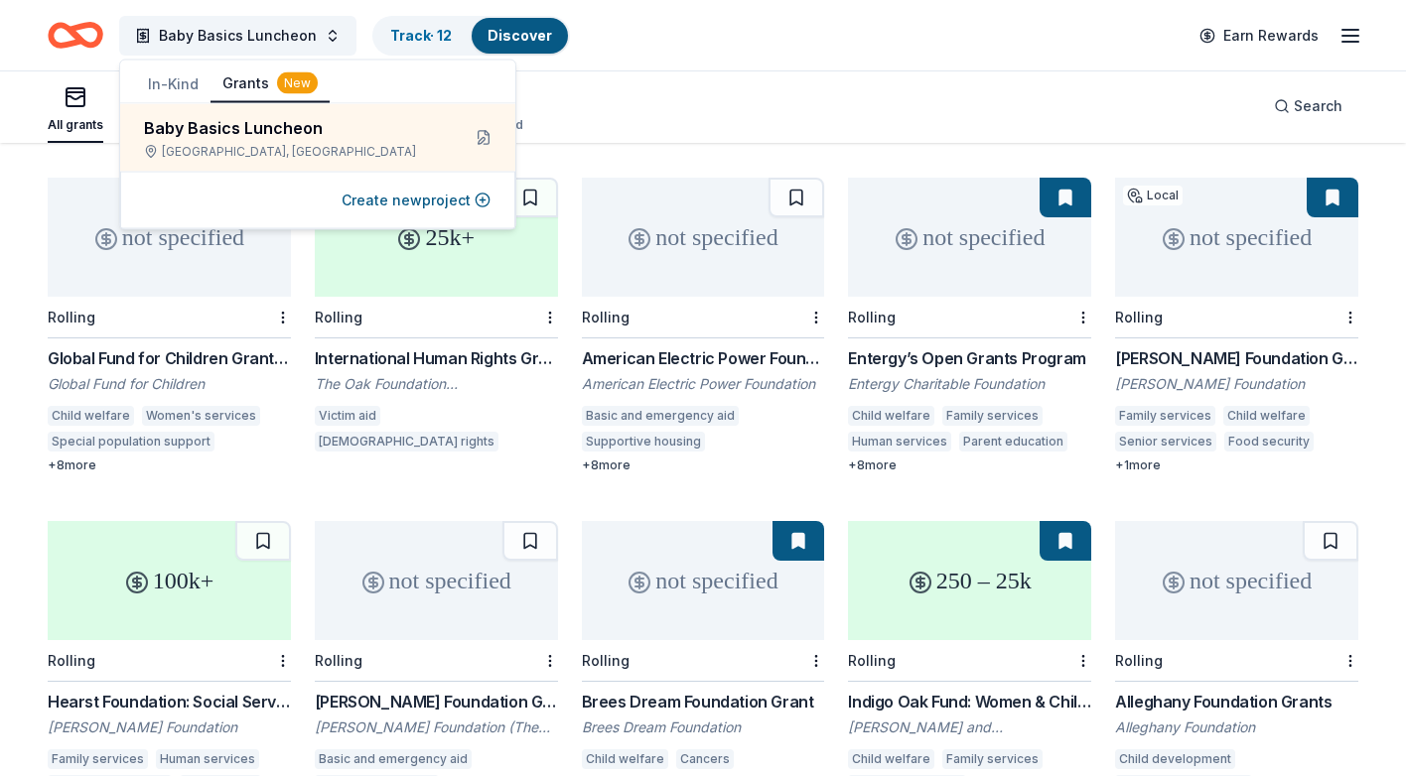
scroll to position [496, 0]
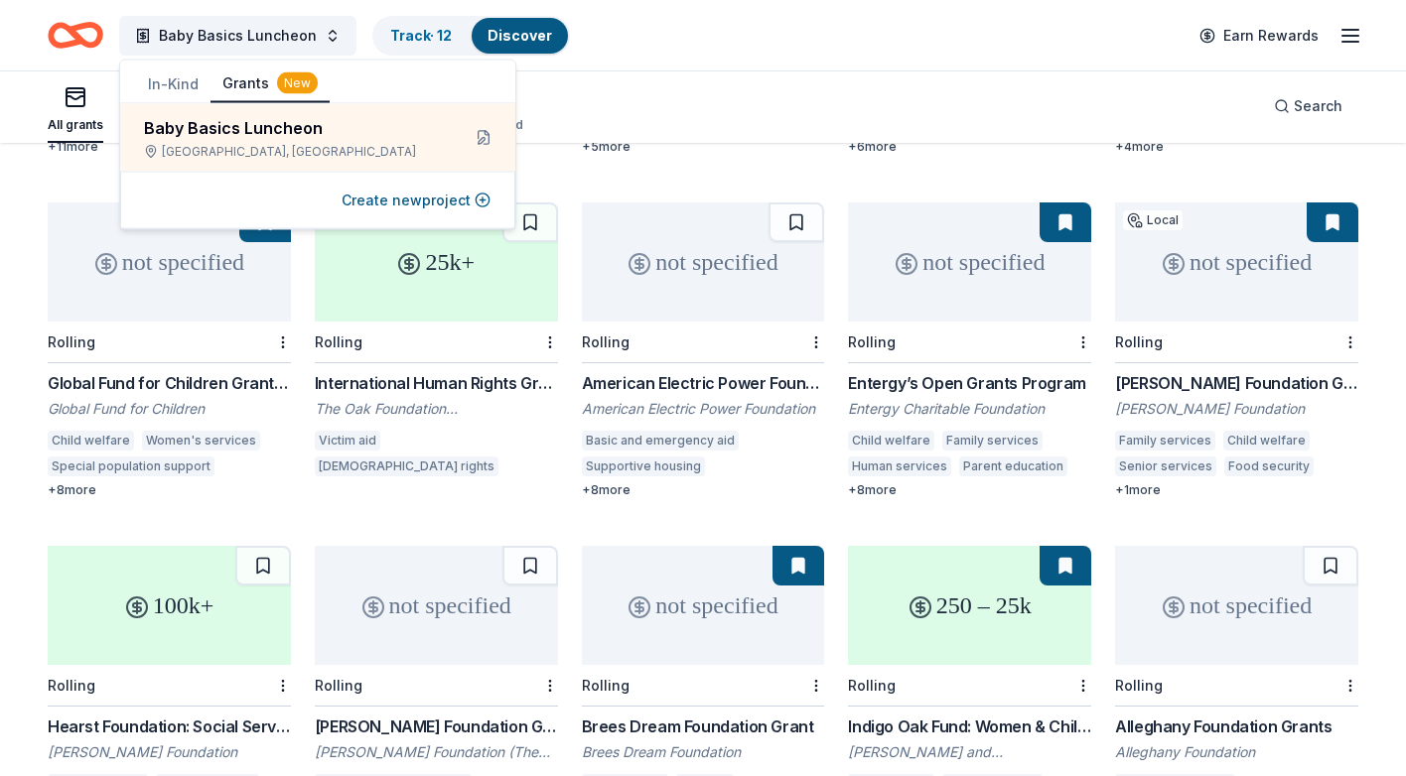
click at [744, 44] on div "Baby Basics Luncheon Track · 12 Discover Earn Rewards" at bounding box center [703, 35] width 1310 height 47
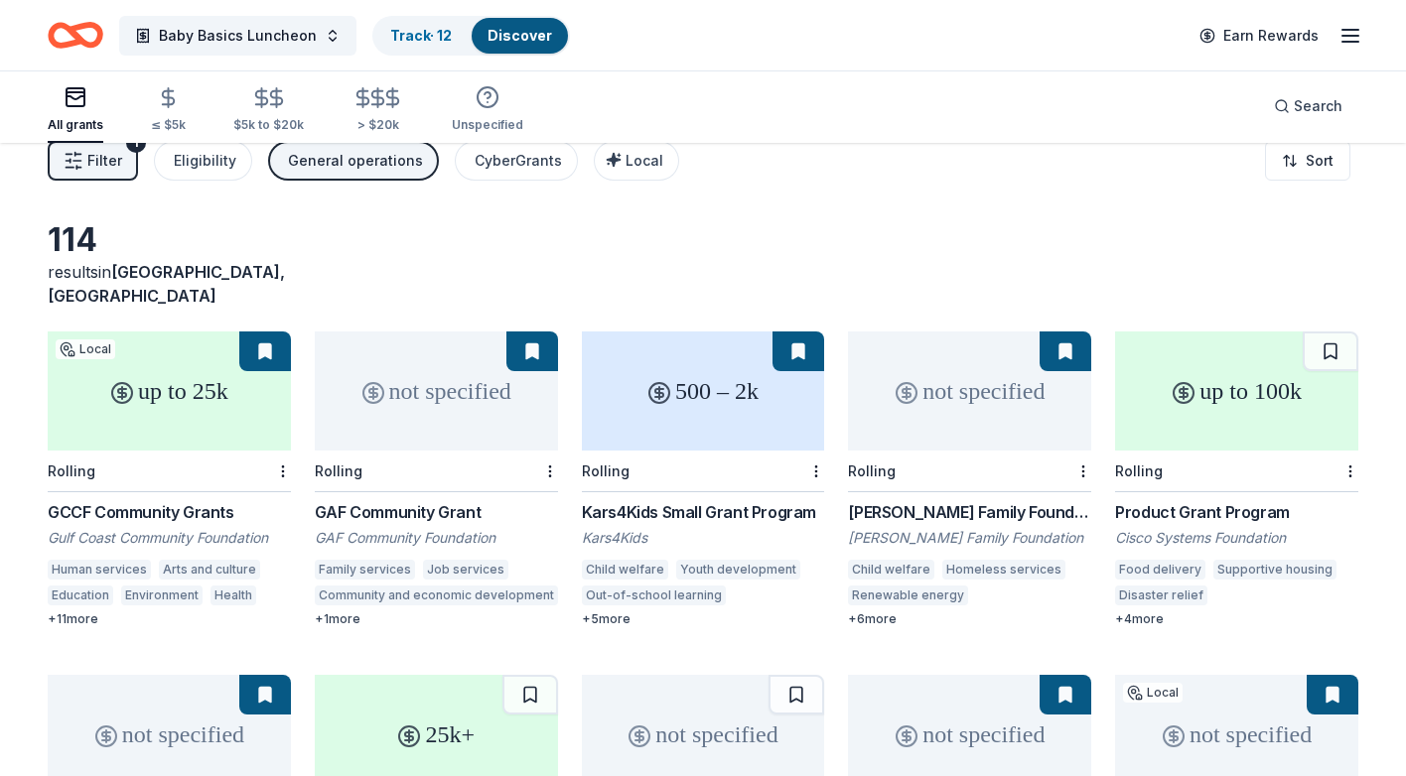
scroll to position [0, 0]
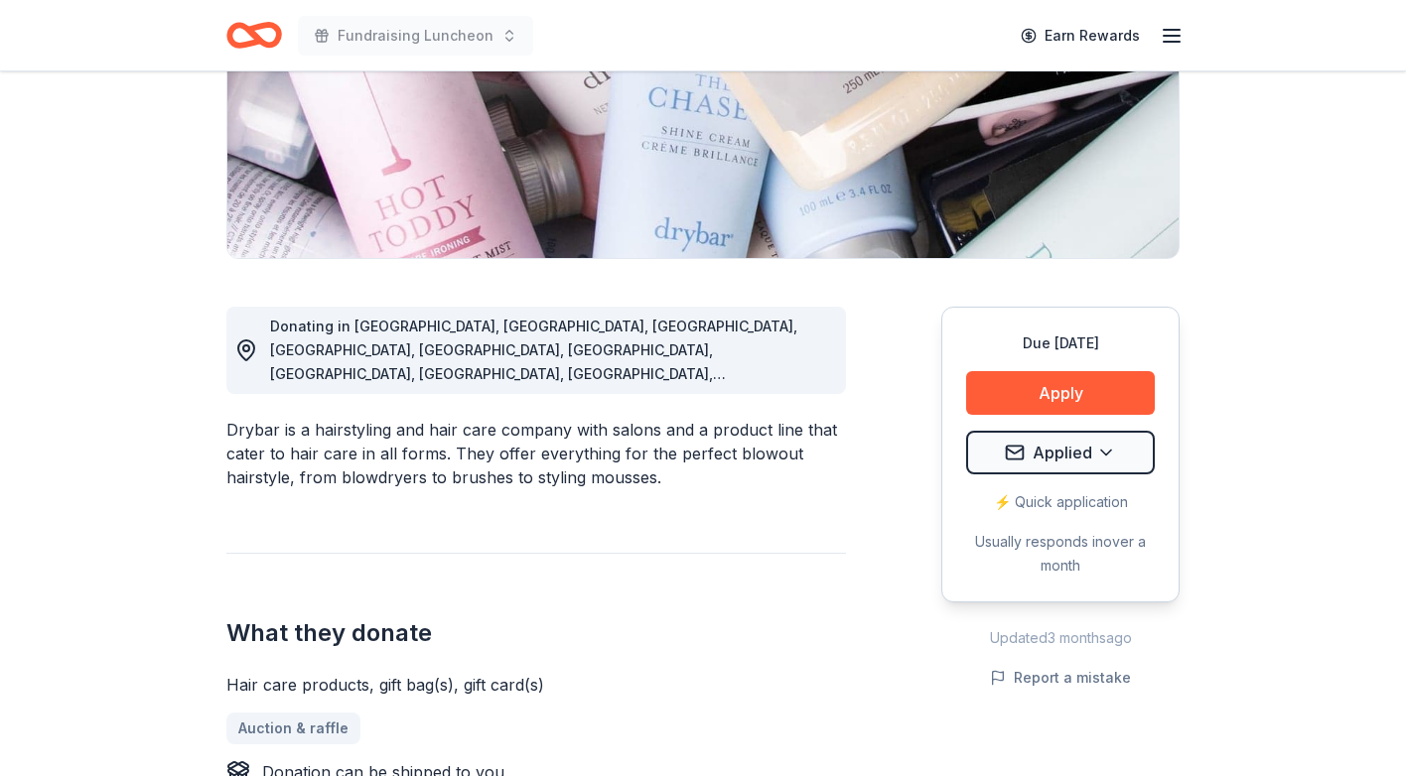
scroll to position [346, 0]
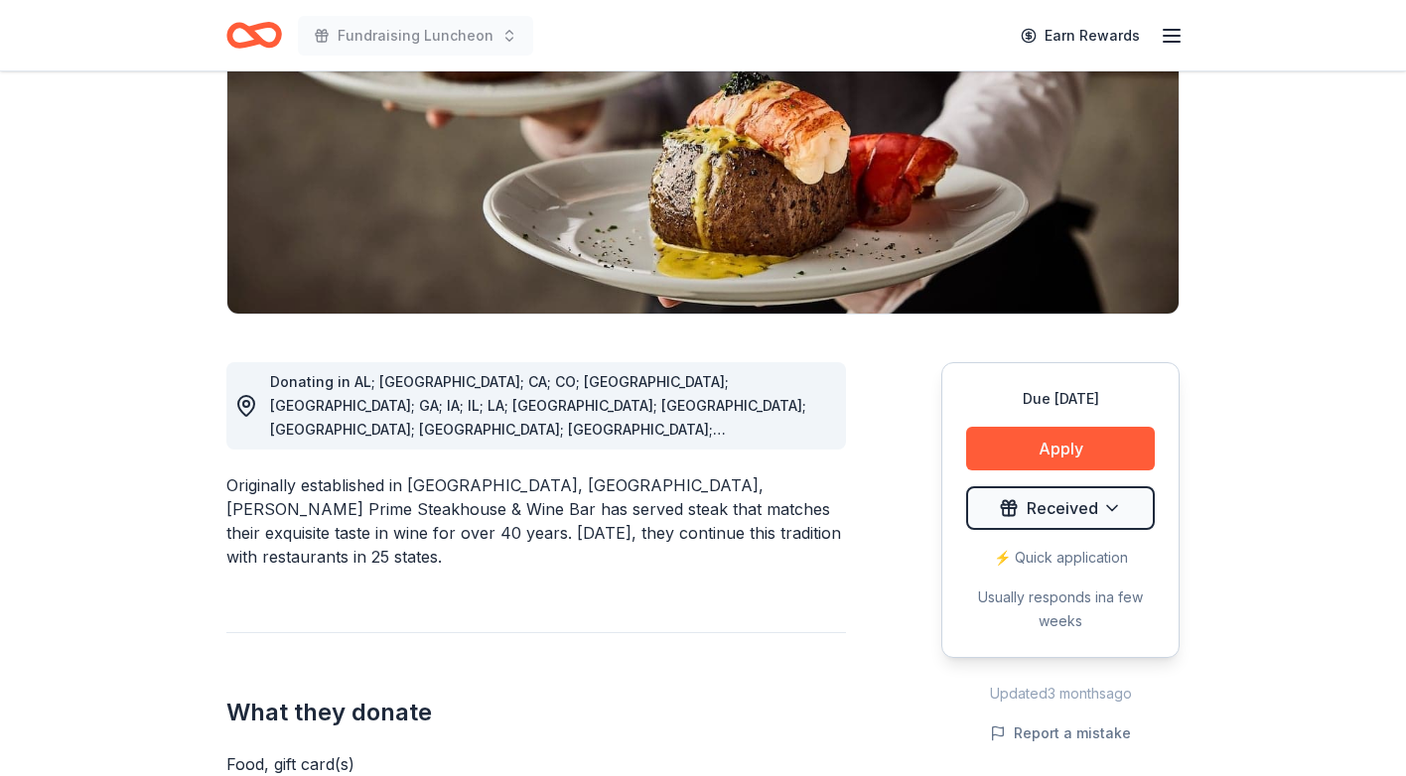
scroll to position [290, 0]
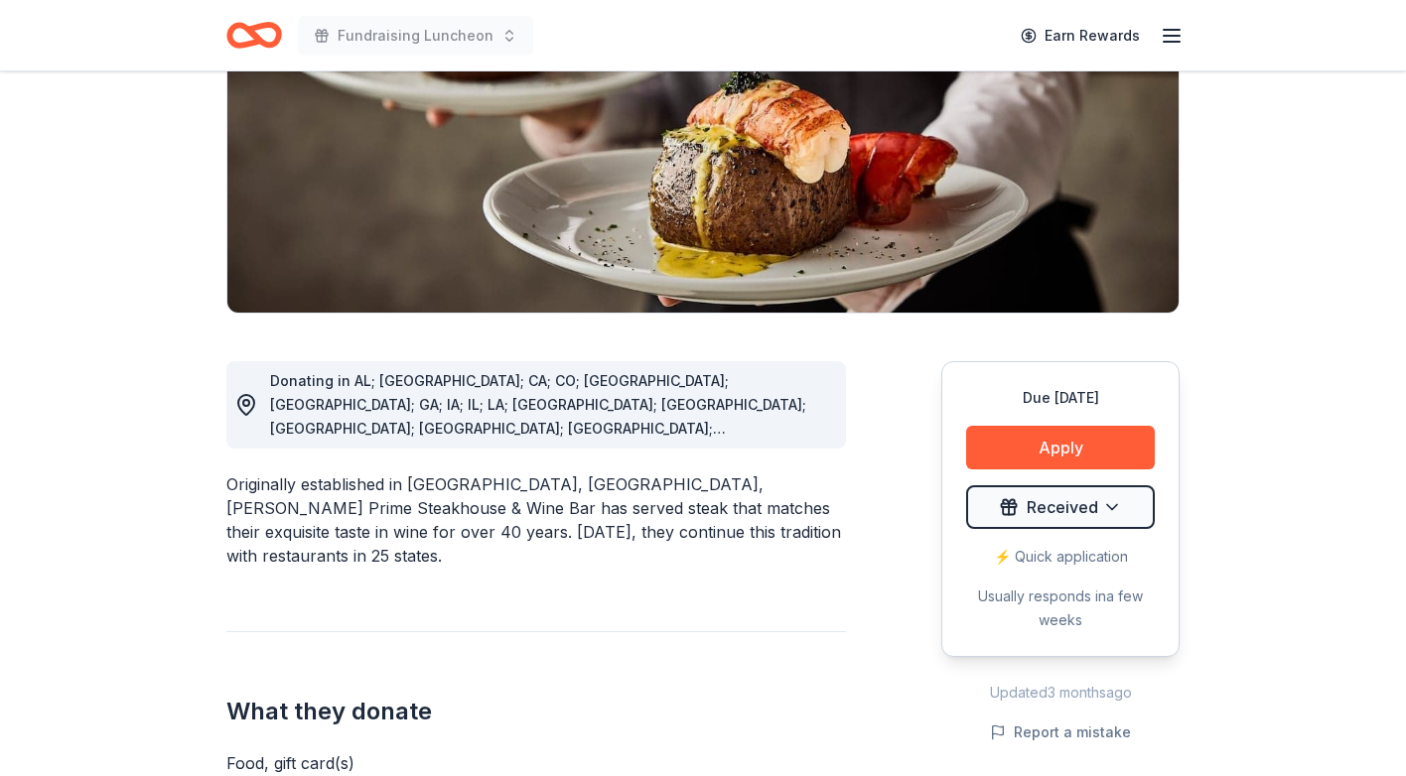
click at [1074, 486] on html "Fundraising Luncheon Earn Rewards Due [DATE] Share [PERSON_NAME] New 1 apply la…" at bounding box center [703, 98] width 1406 height 776
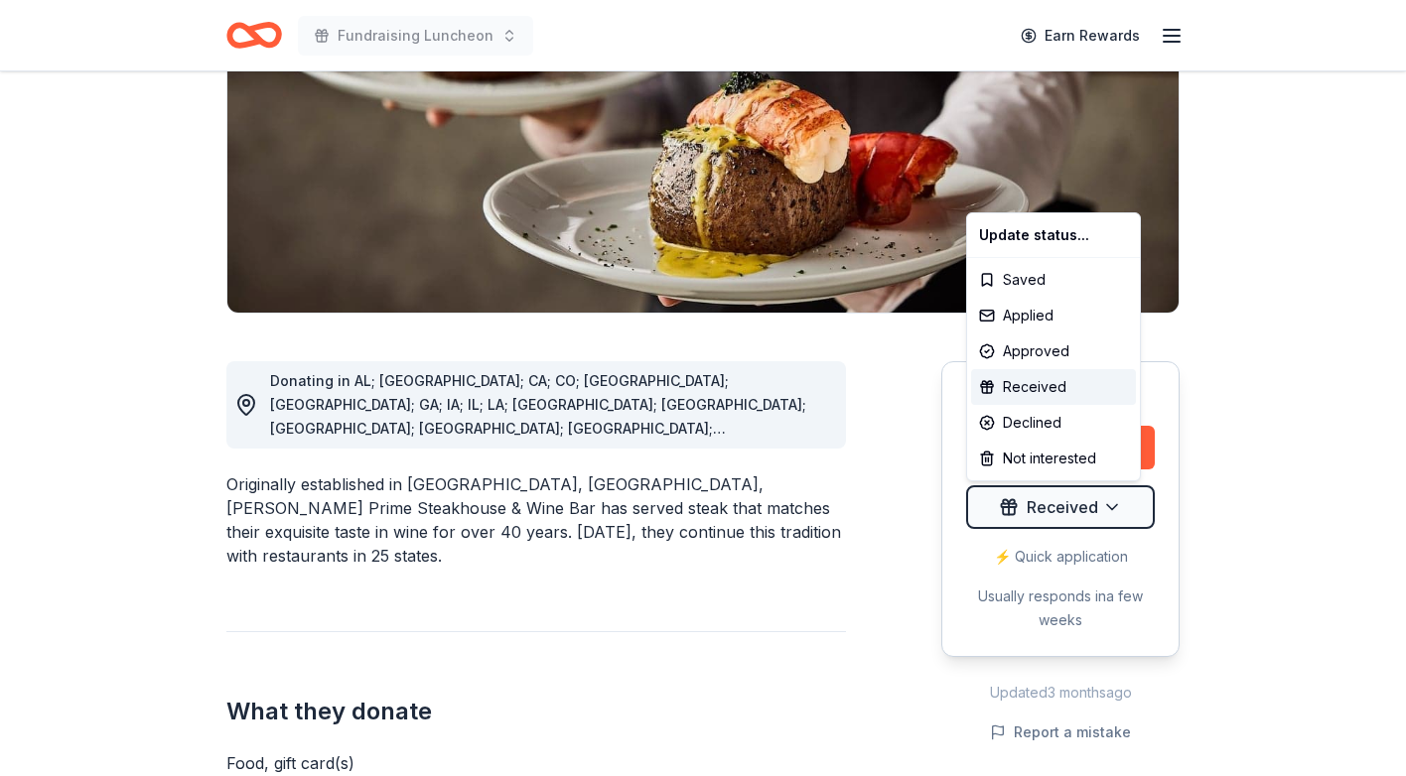
click at [1260, 285] on html "Fundraising Luncheon Earn Rewards Due in 29 days Share Fleming's New 1 apply la…" at bounding box center [703, 98] width 1406 height 776
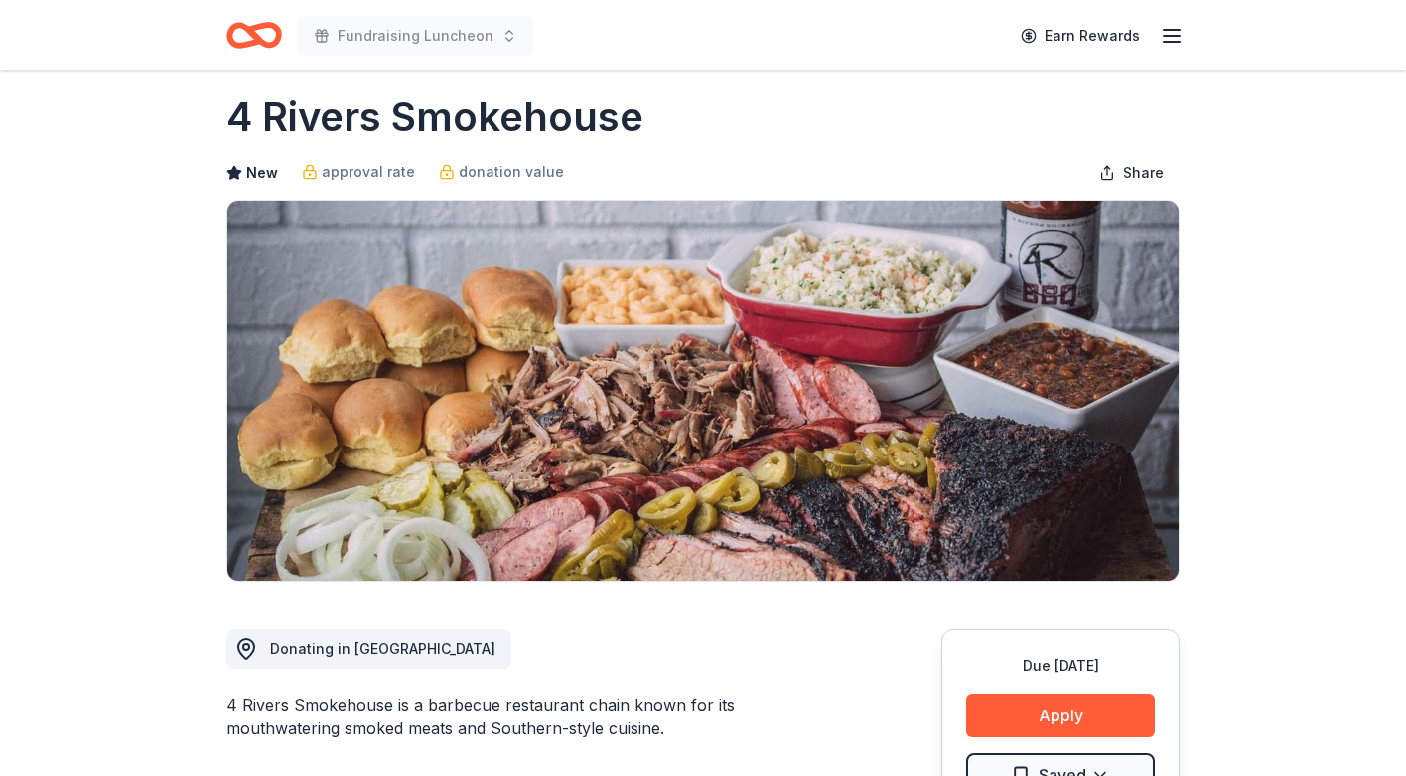
scroll to position [20, 0]
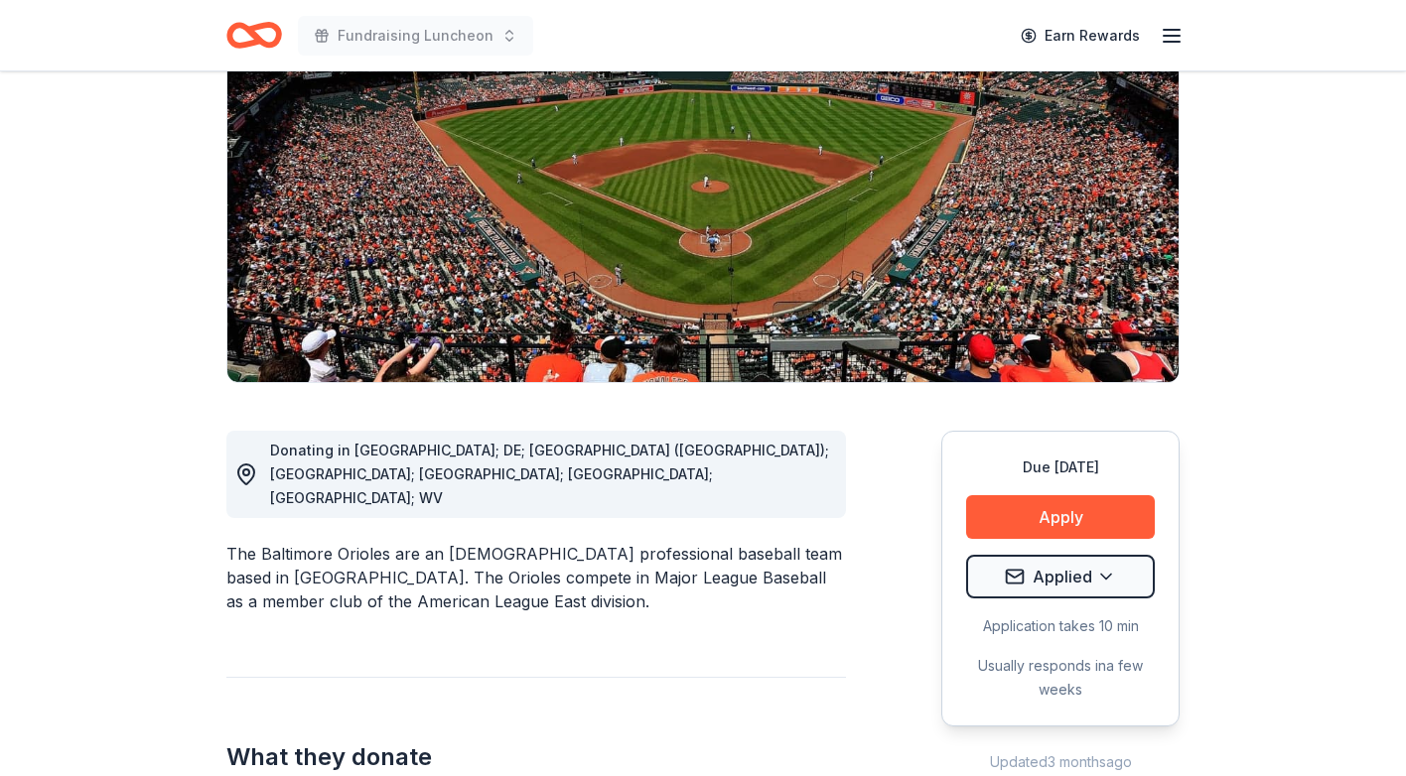
scroll to position [412, 0]
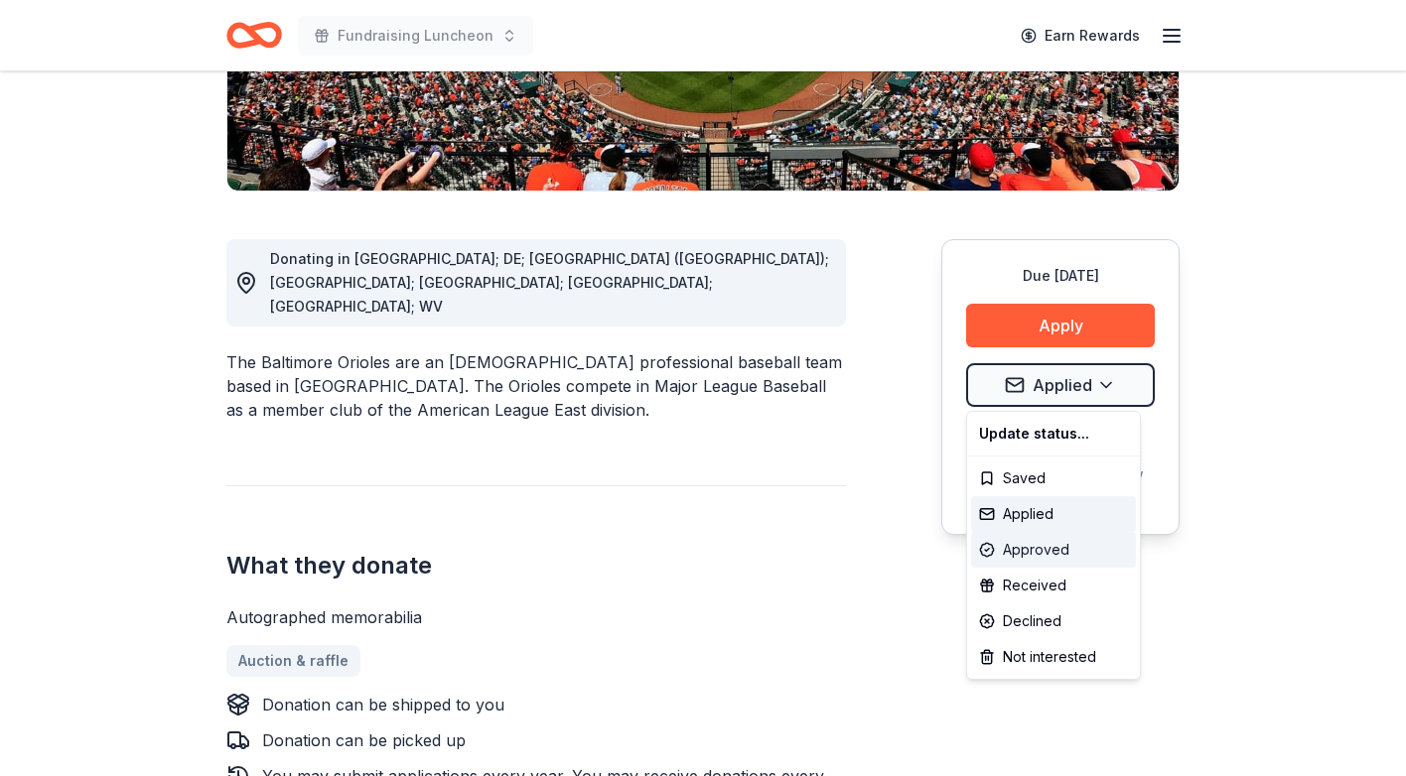
click at [1041, 546] on div "Approved" at bounding box center [1053, 550] width 165 height 36
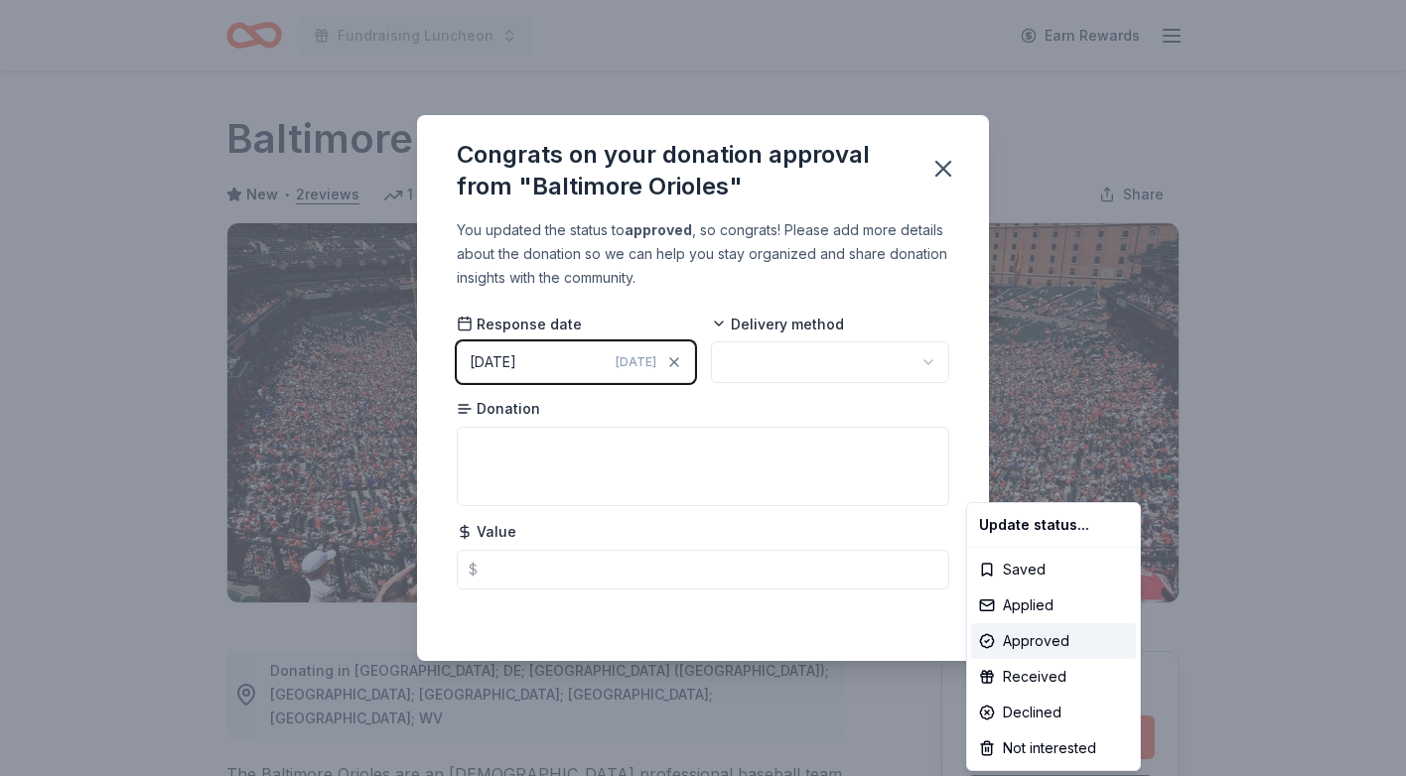
click at [487, 438] on html "Fundraising Luncheon Earn Rewards Due [DATE] Share Baltimore Orioles New • 2 re…" at bounding box center [703, 388] width 1406 height 776
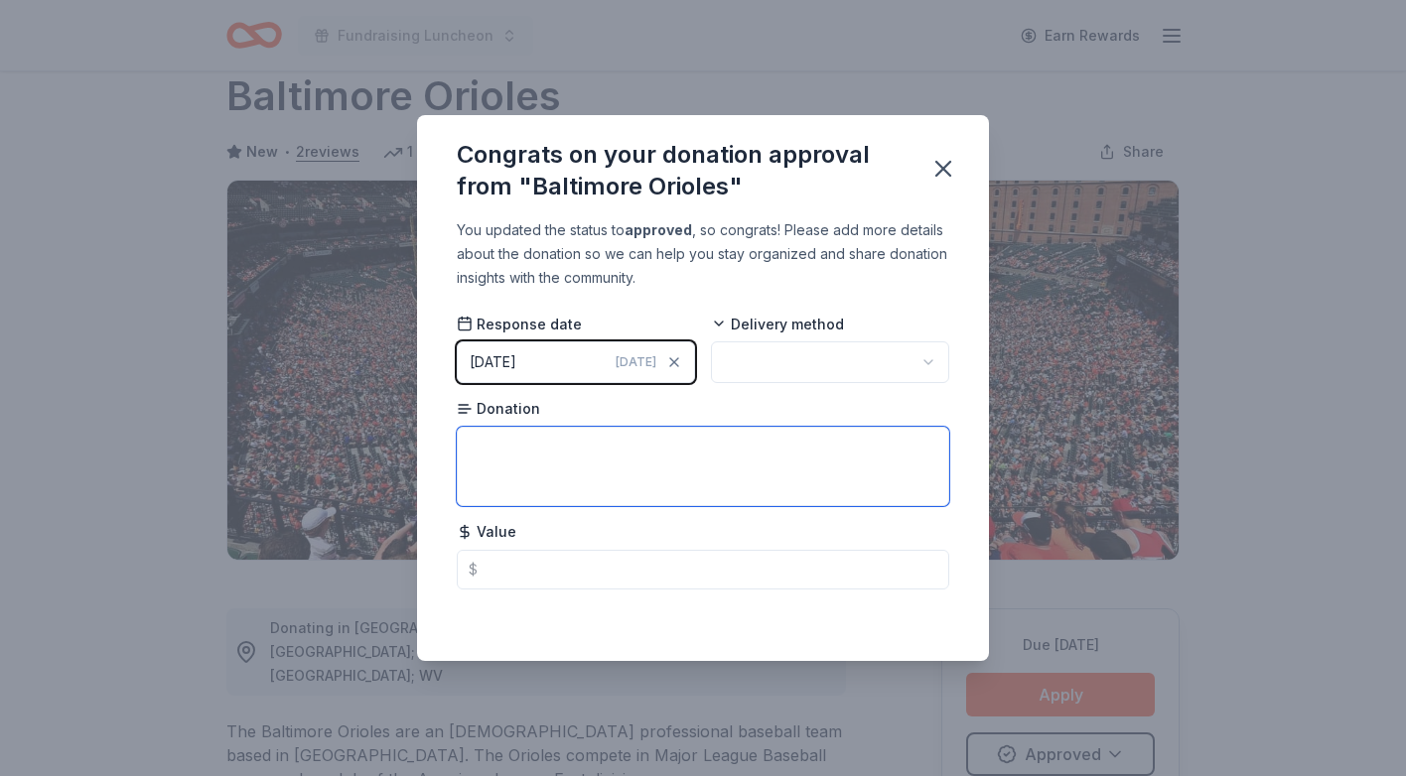
click at [487, 436] on textarea at bounding box center [703, 466] width 492 height 79
type textarea "GIFT BASKET"
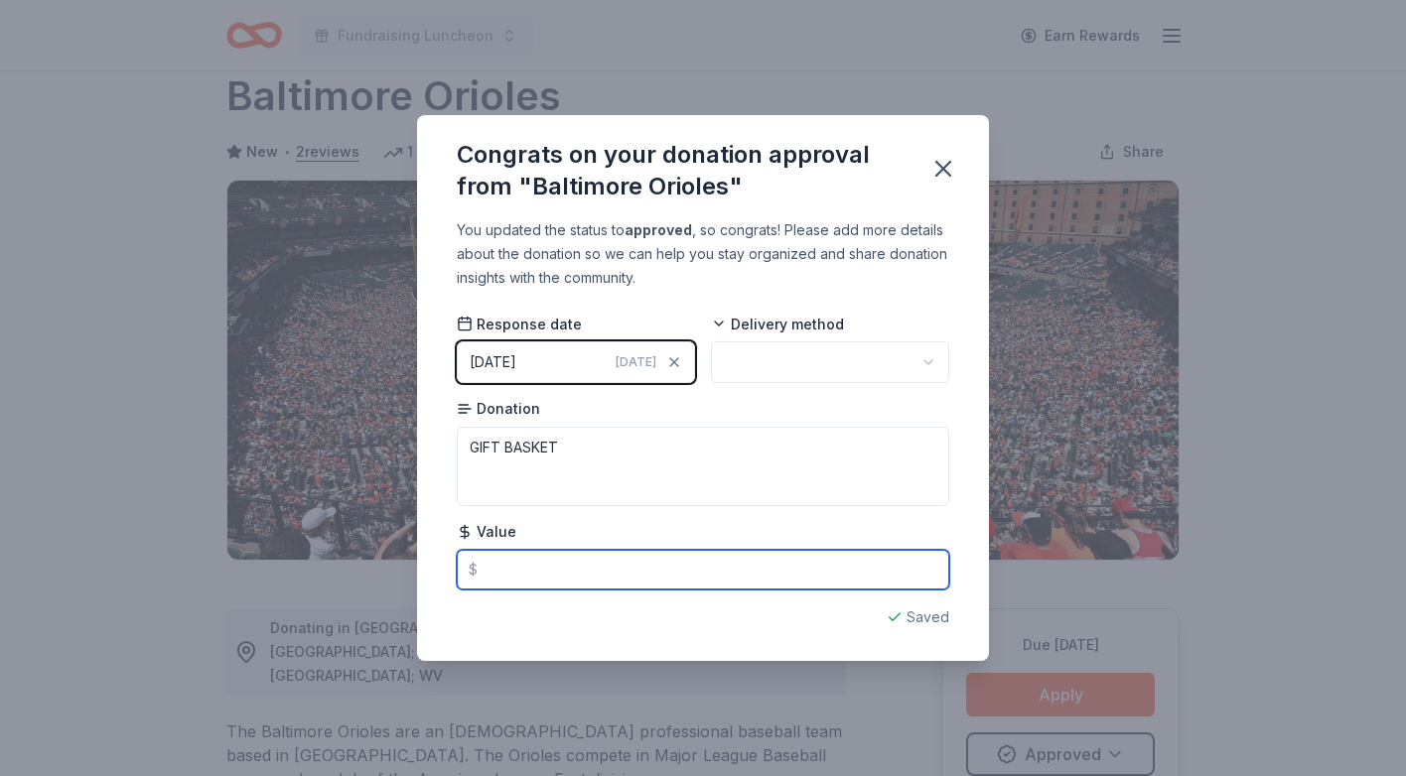
click at [490, 573] on input "text" at bounding box center [703, 570] width 492 height 40
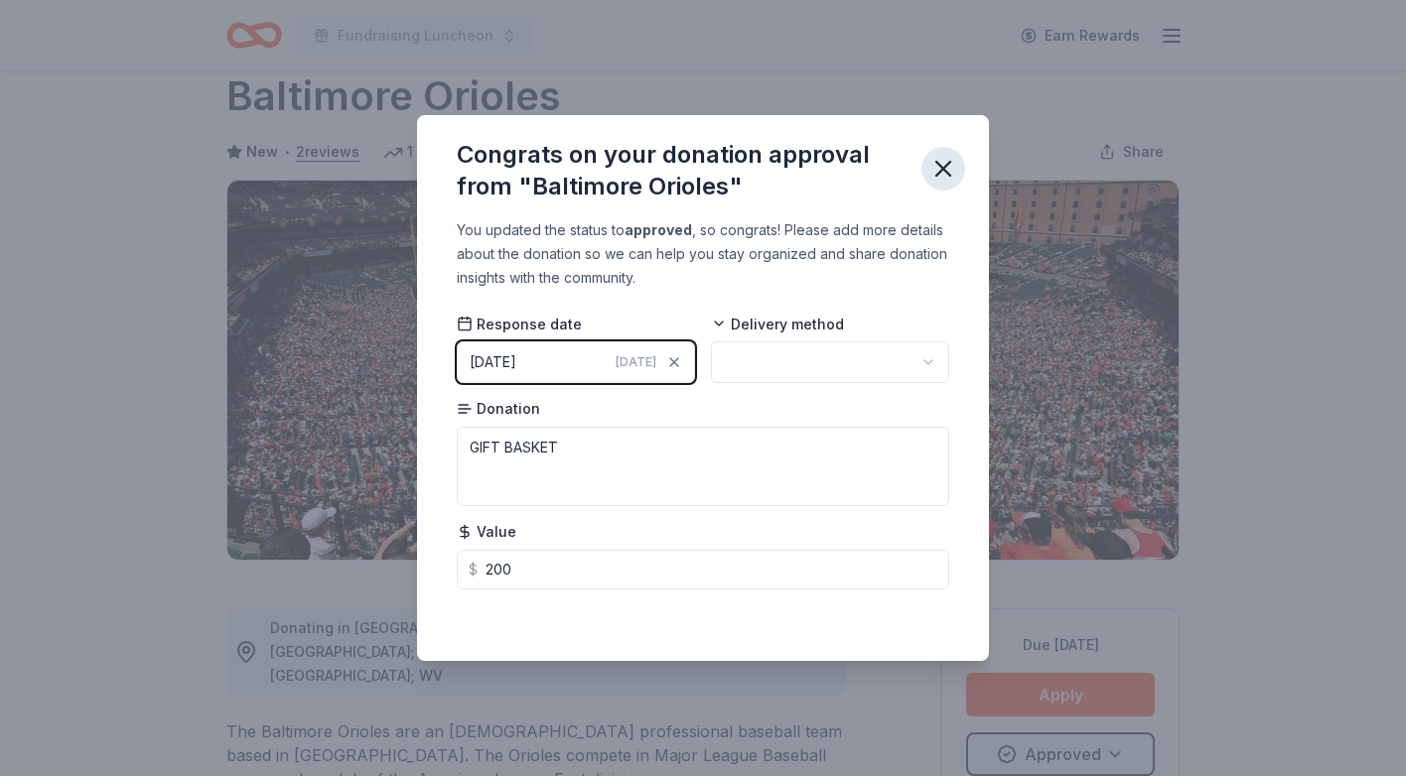
type input "200.00"
click at [940, 168] on icon "button" at bounding box center [943, 169] width 14 height 14
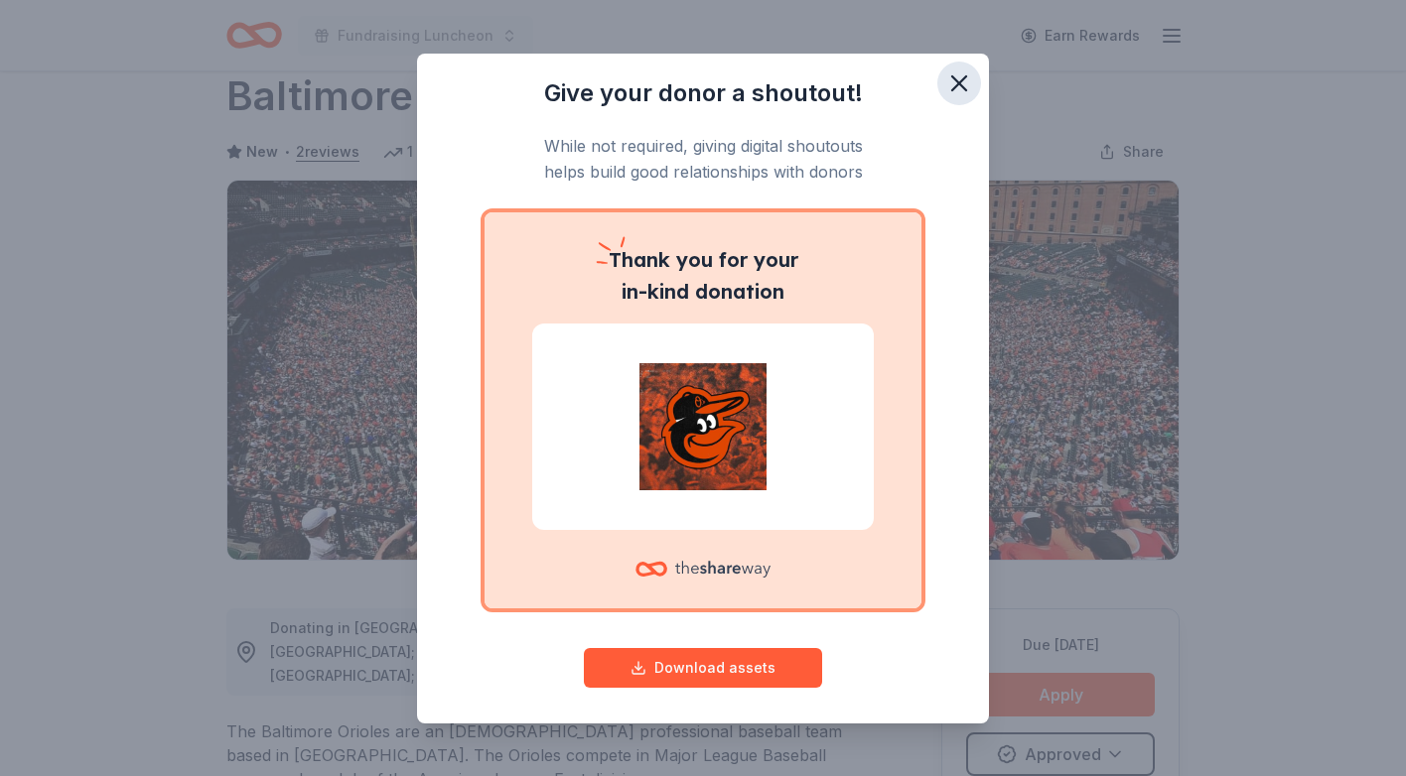
click at [962, 78] on icon "button" at bounding box center [959, 83] width 14 height 14
